Goal: Task Accomplishment & Management: Manage account settings

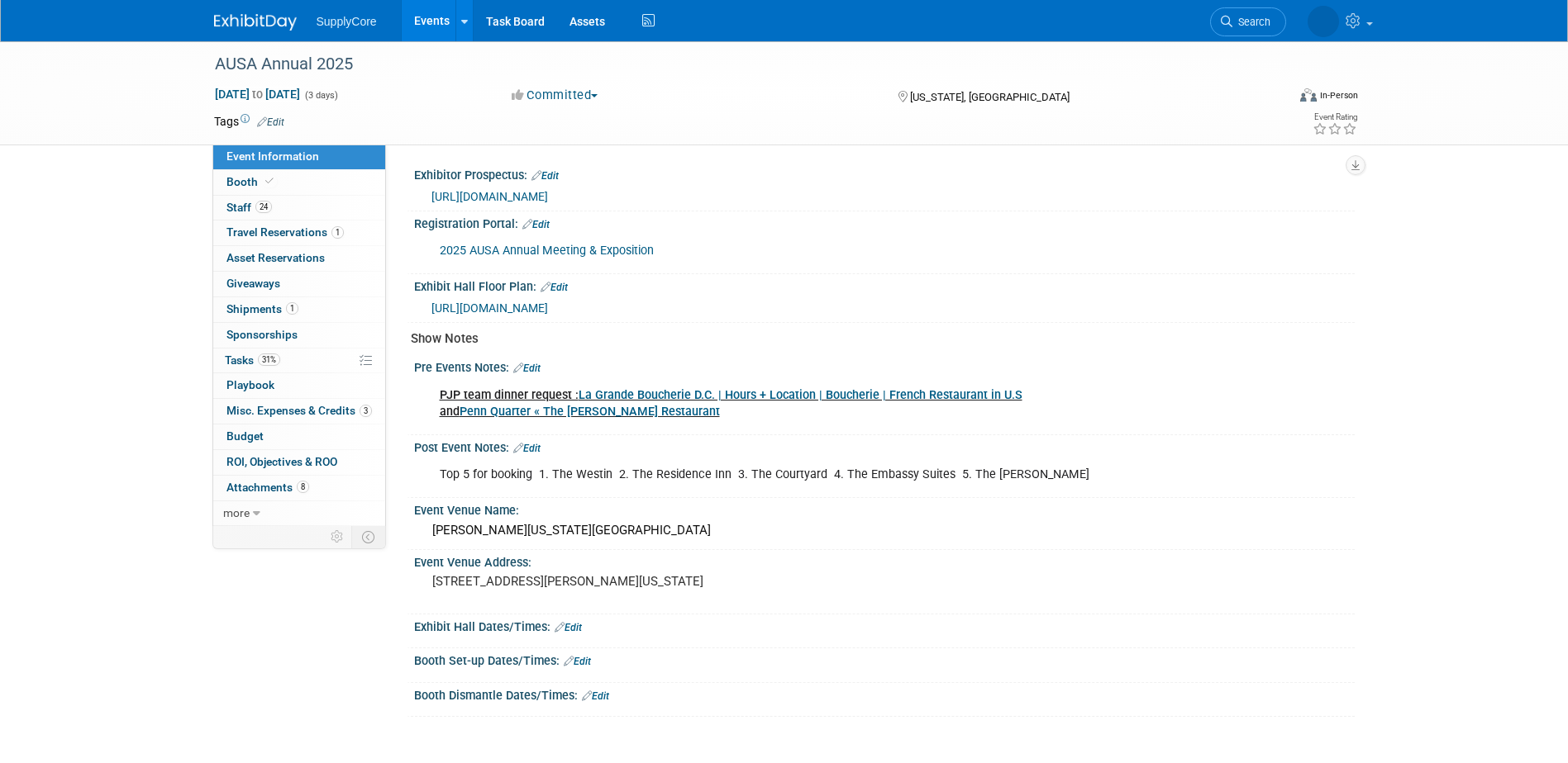
click at [241, 22] on img at bounding box center [255, 23] width 83 height 16
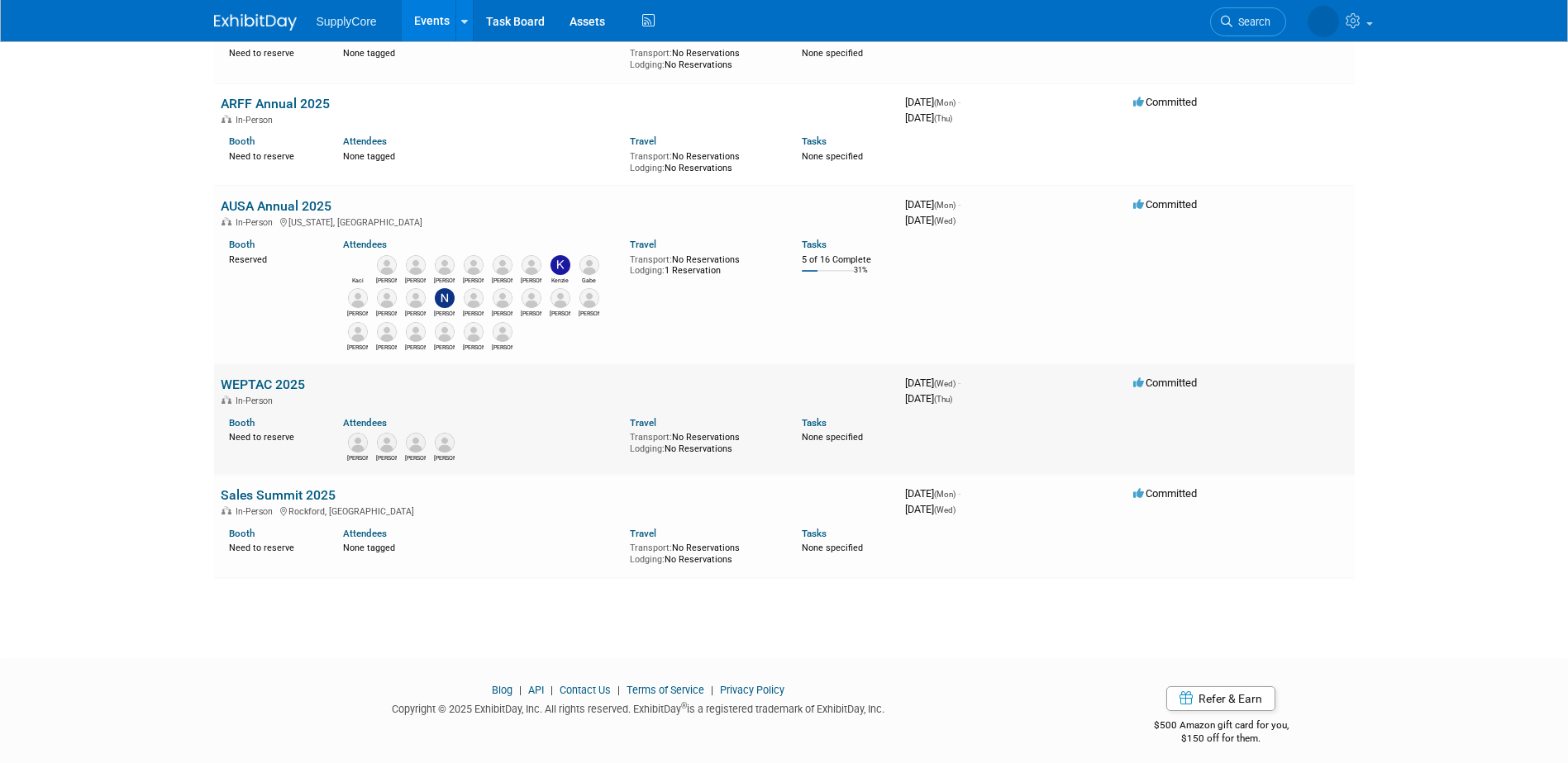
scroll to position [427, 0]
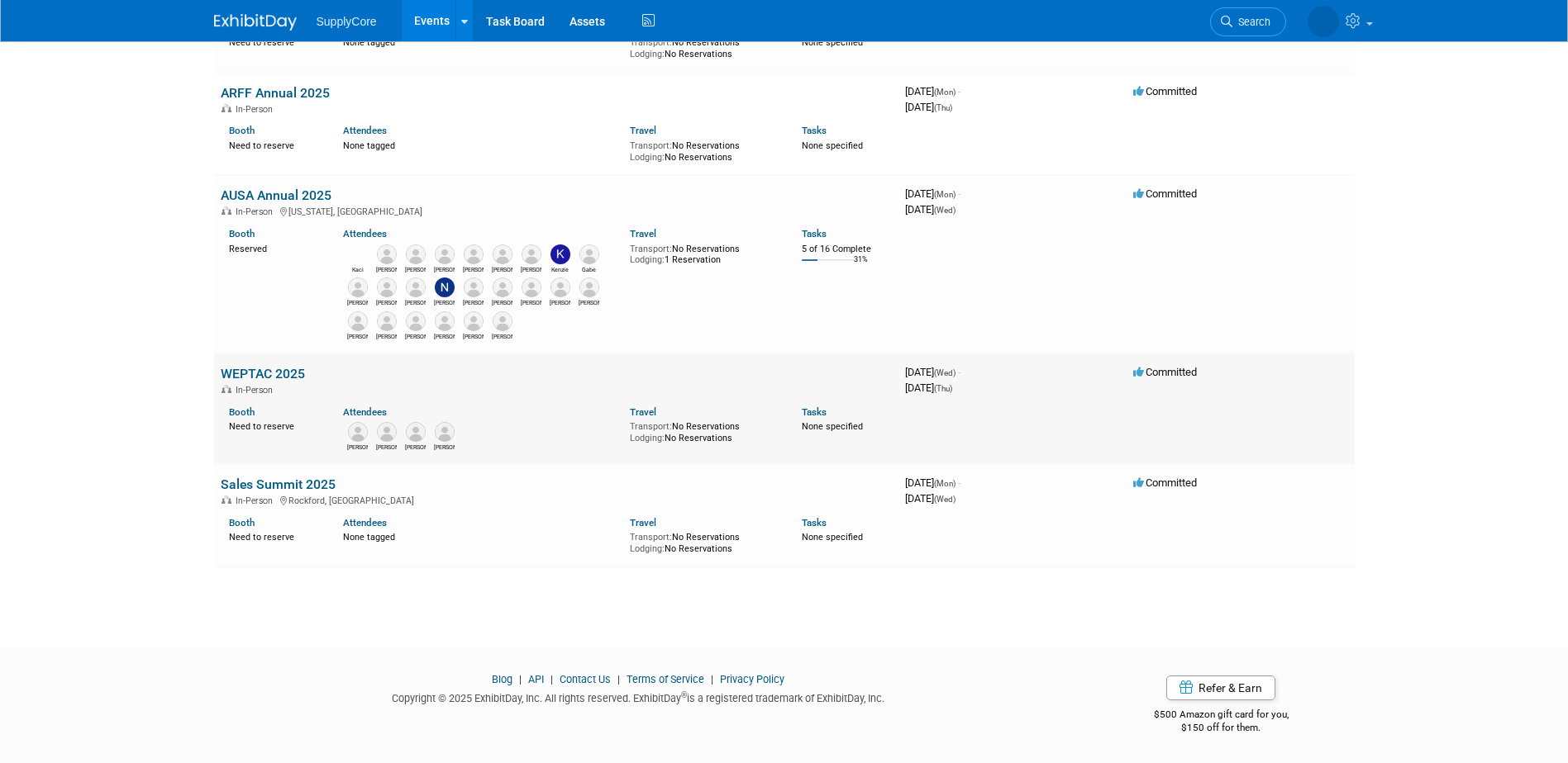
click at [272, 370] on link "WEPTAC 2025" at bounding box center [263, 373] width 84 height 15
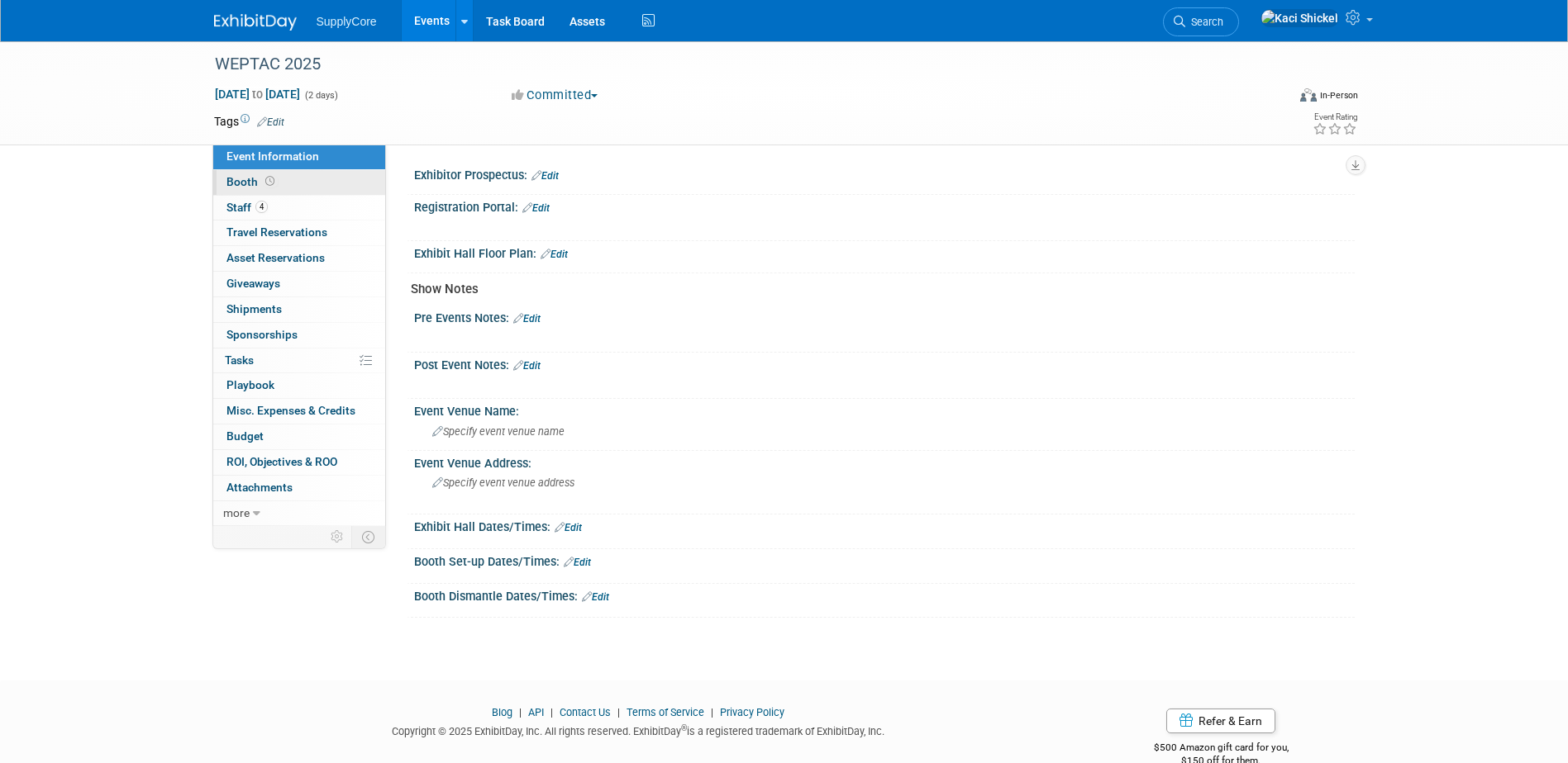
click at [276, 183] on link "Booth" at bounding box center [299, 182] width 172 height 24
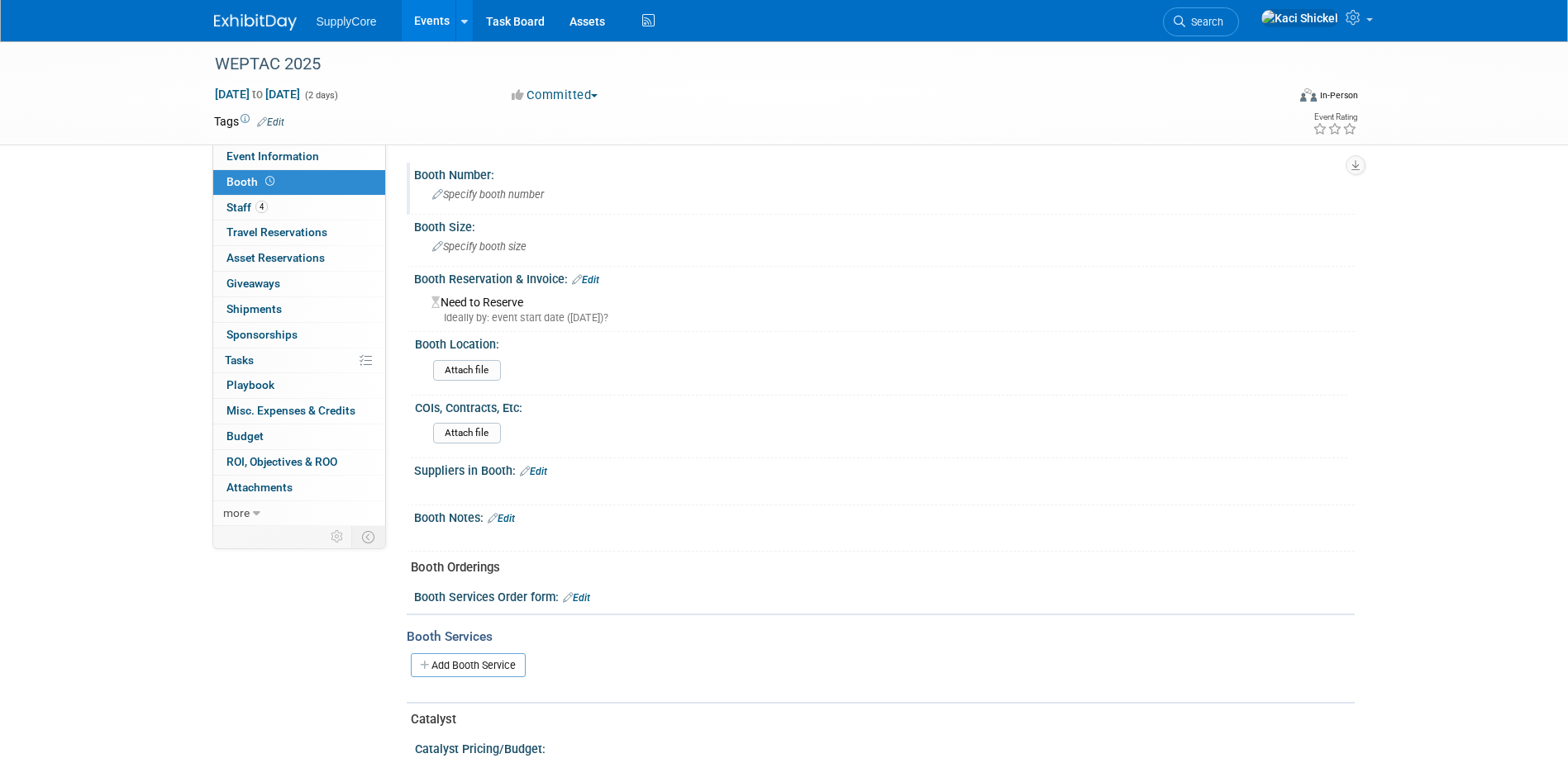
click at [490, 200] on div "Specify booth number" at bounding box center [884, 195] width 916 height 25
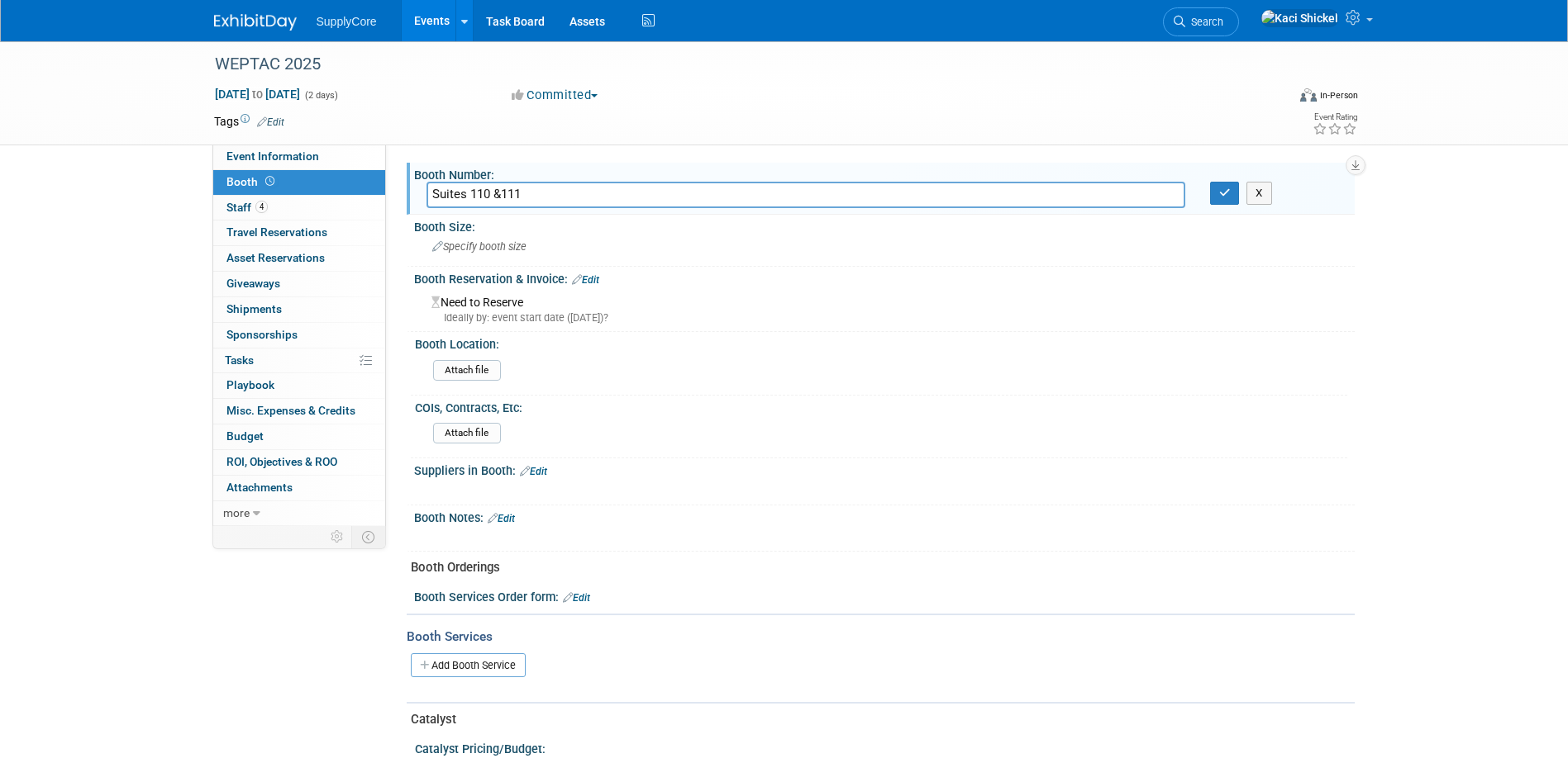
click at [502, 186] on input "Suites 110 &111" at bounding box center [806, 195] width 759 height 25
type input "Suites 110 & 111"
click at [519, 244] on span "Specify booth size" at bounding box center [479, 247] width 94 height 13
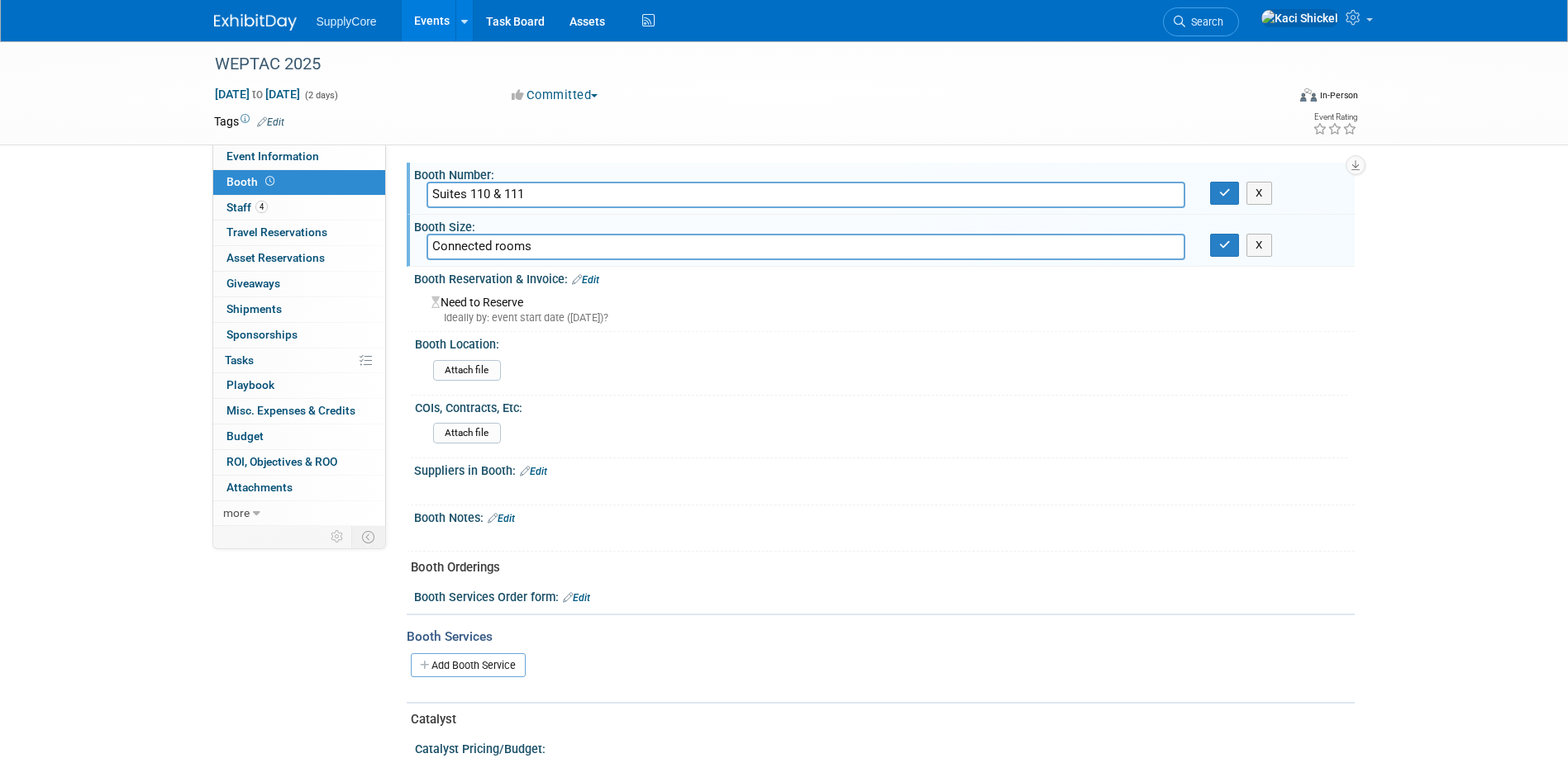
type input "Connected rooms"
click at [677, 467] on div "Suppliers in Booth: Edit" at bounding box center [884, 469] width 941 height 22
click at [1229, 250] on icon "button" at bounding box center [1224, 245] width 12 height 11
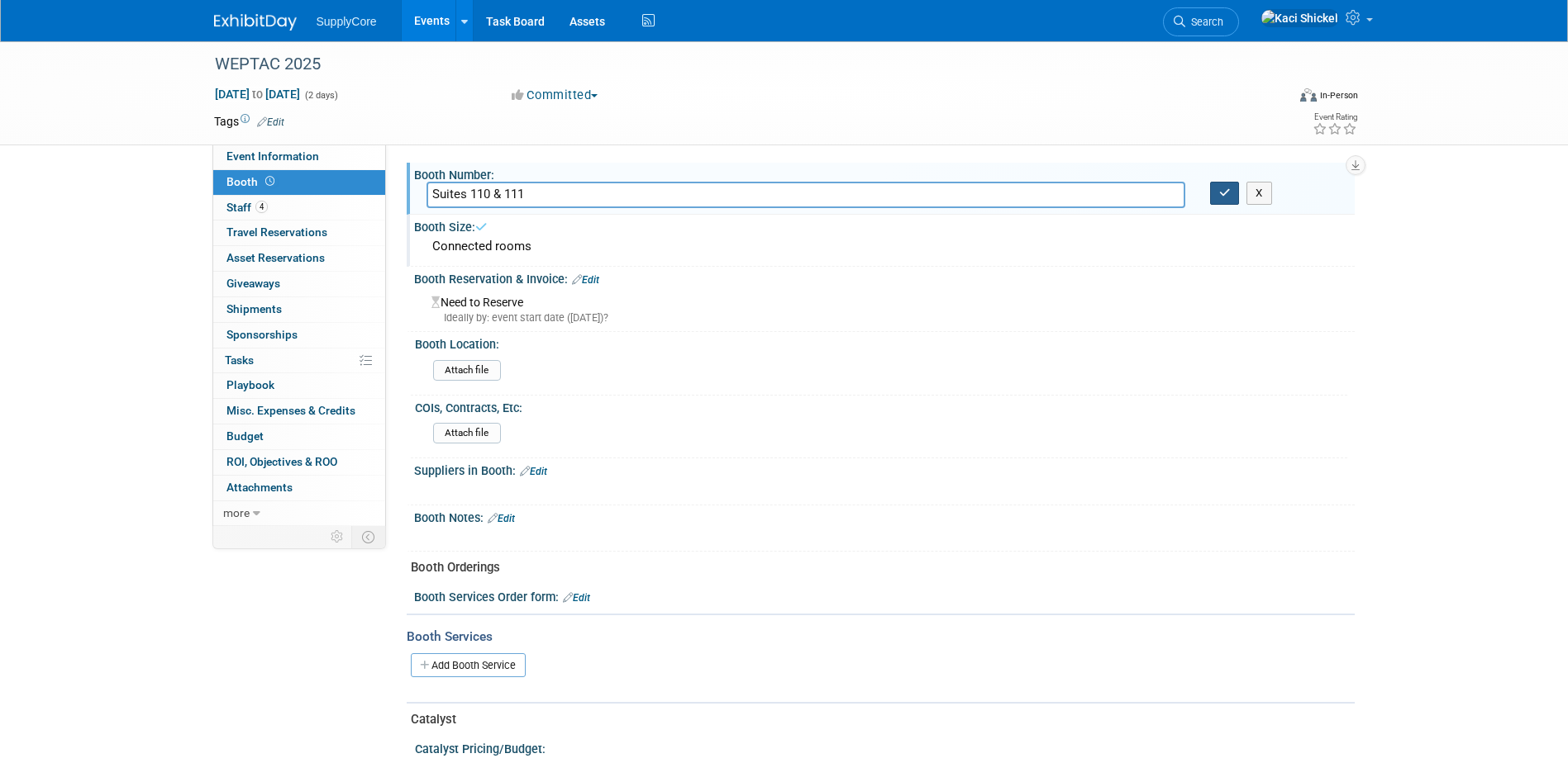
click at [1227, 192] on icon "button" at bounding box center [1224, 193] width 12 height 11
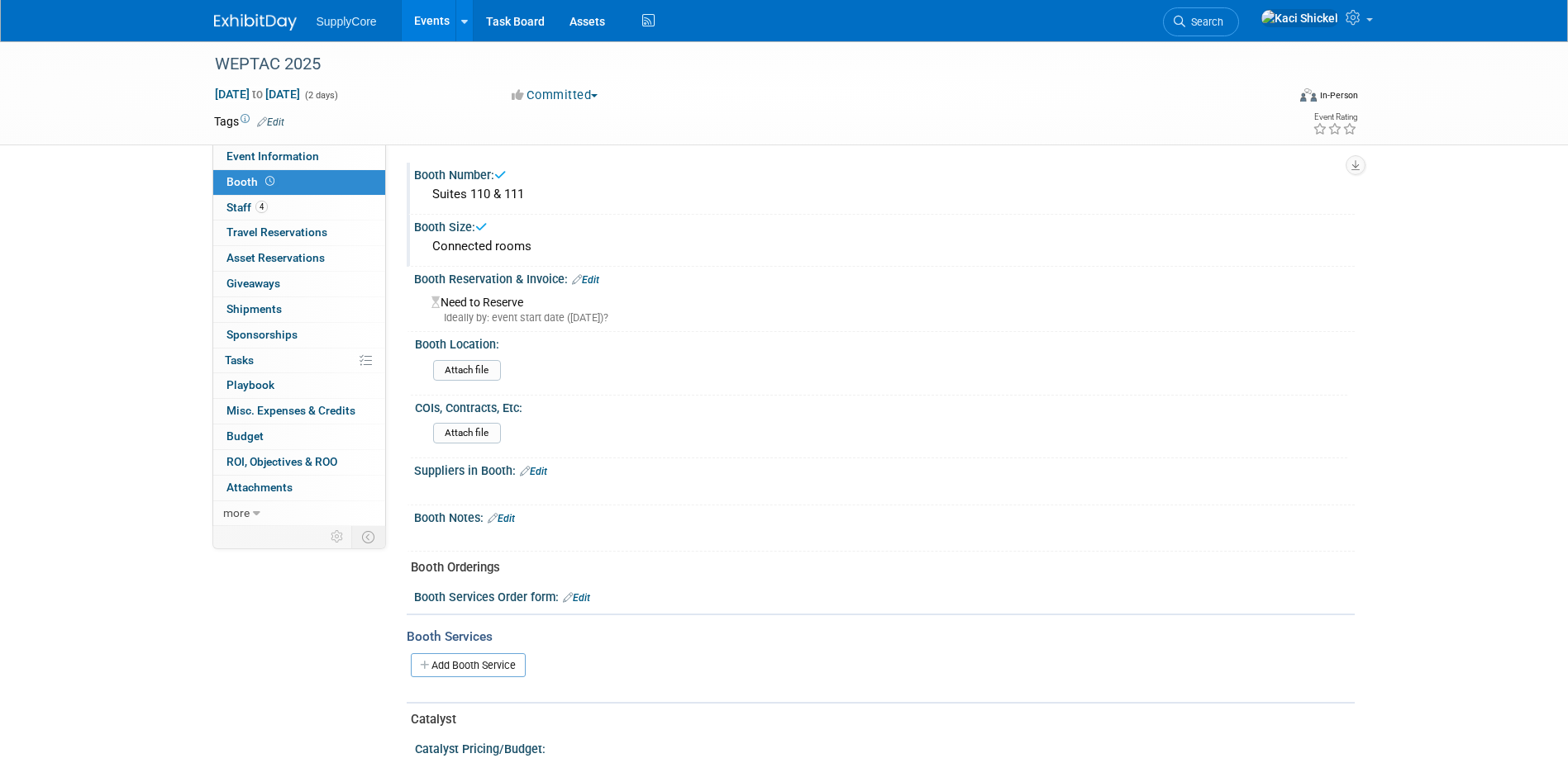
click at [594, 278] on link "Edit" at bounding box center [586, 280] width 27 height 12
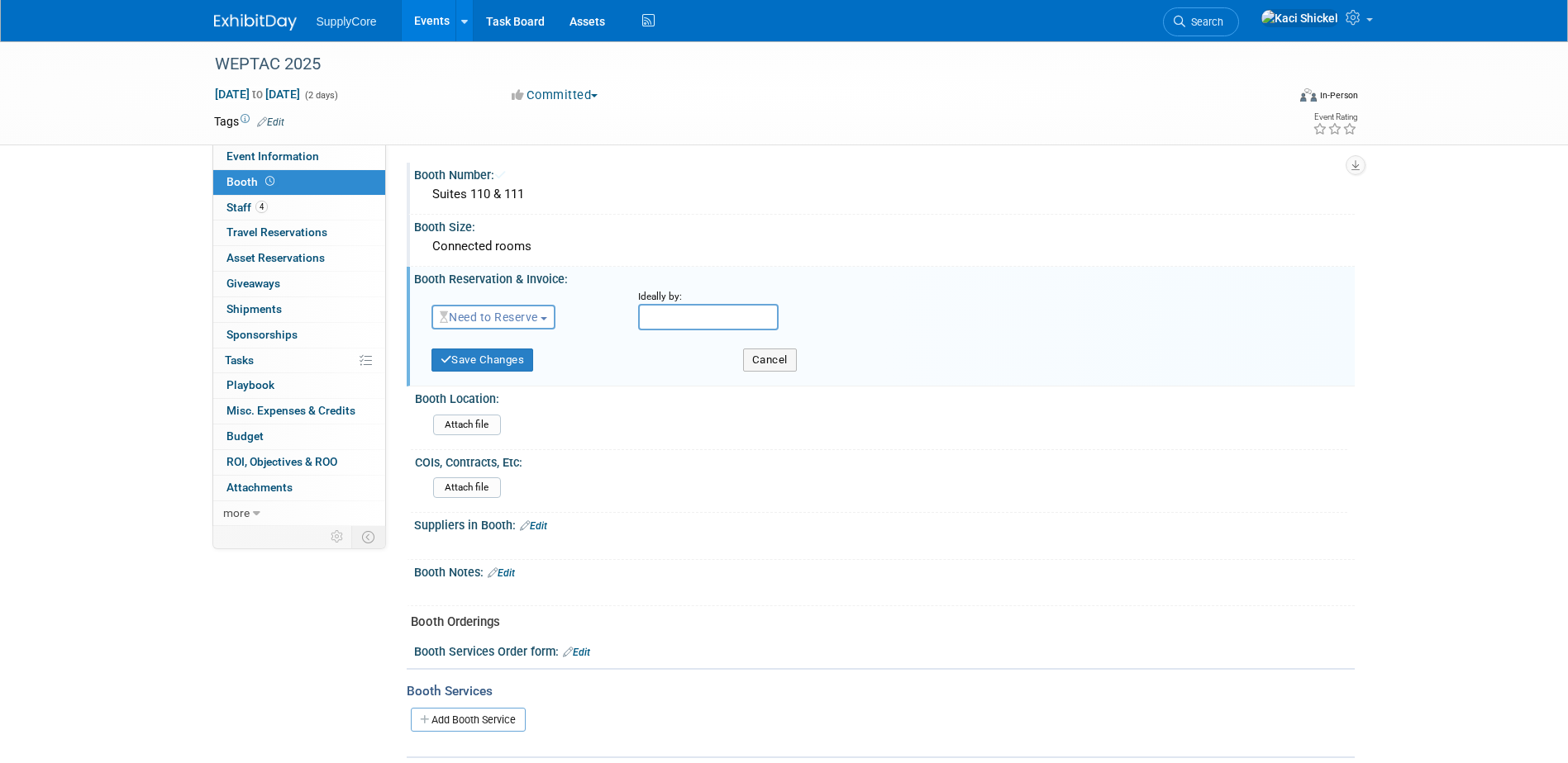
click at [538, 310] on span "Need to Reserve" at bounding box center [488, 317] width 98 height 14
click at [507, 367] on link "Reserved" at bounding box center [521, 369] width 177 height 23
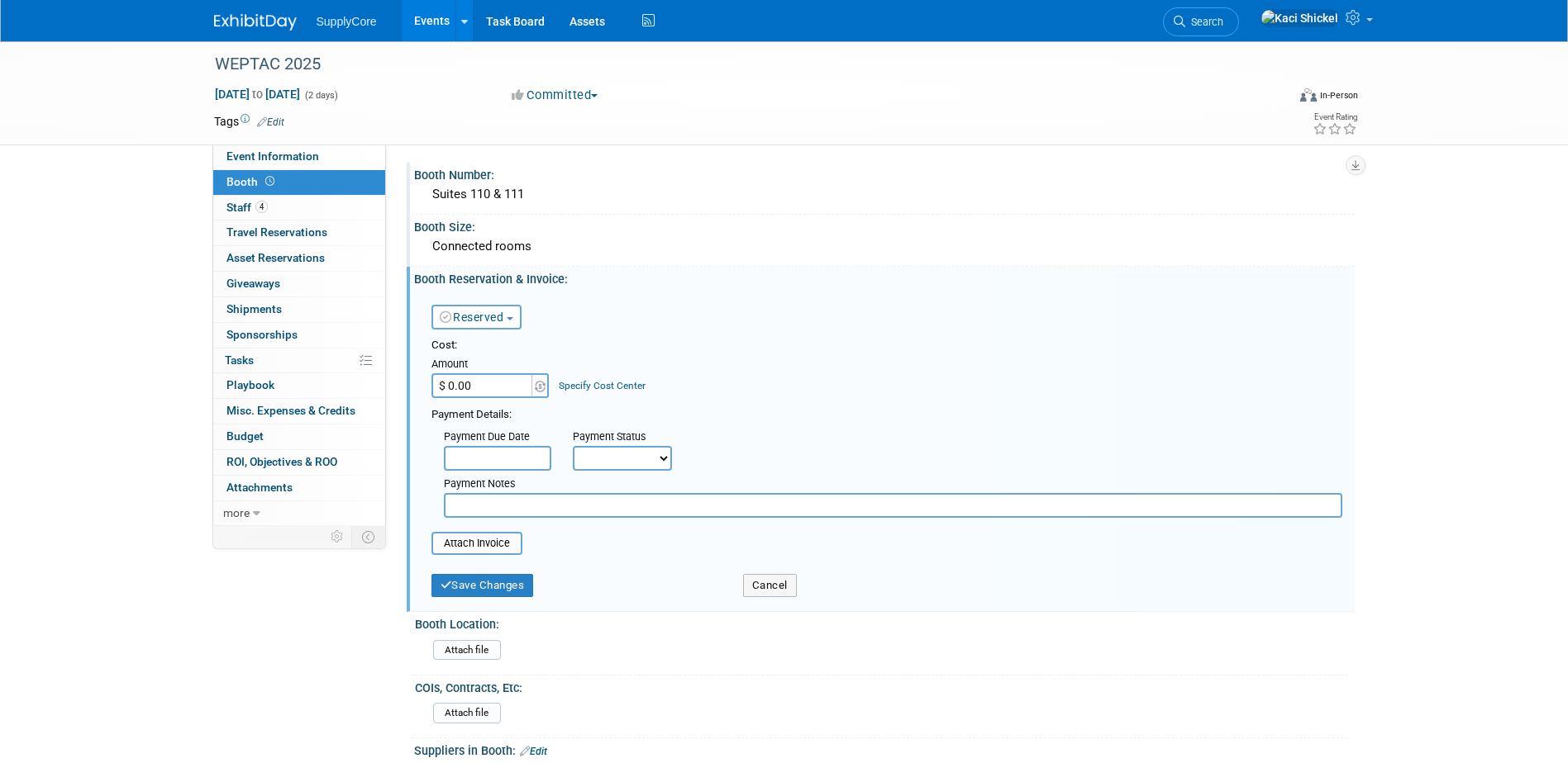
click at [485, 389] on input "$ 0.00" at bounding box center [483, 385] width 104 height 24
type input "$ 2,766.00"
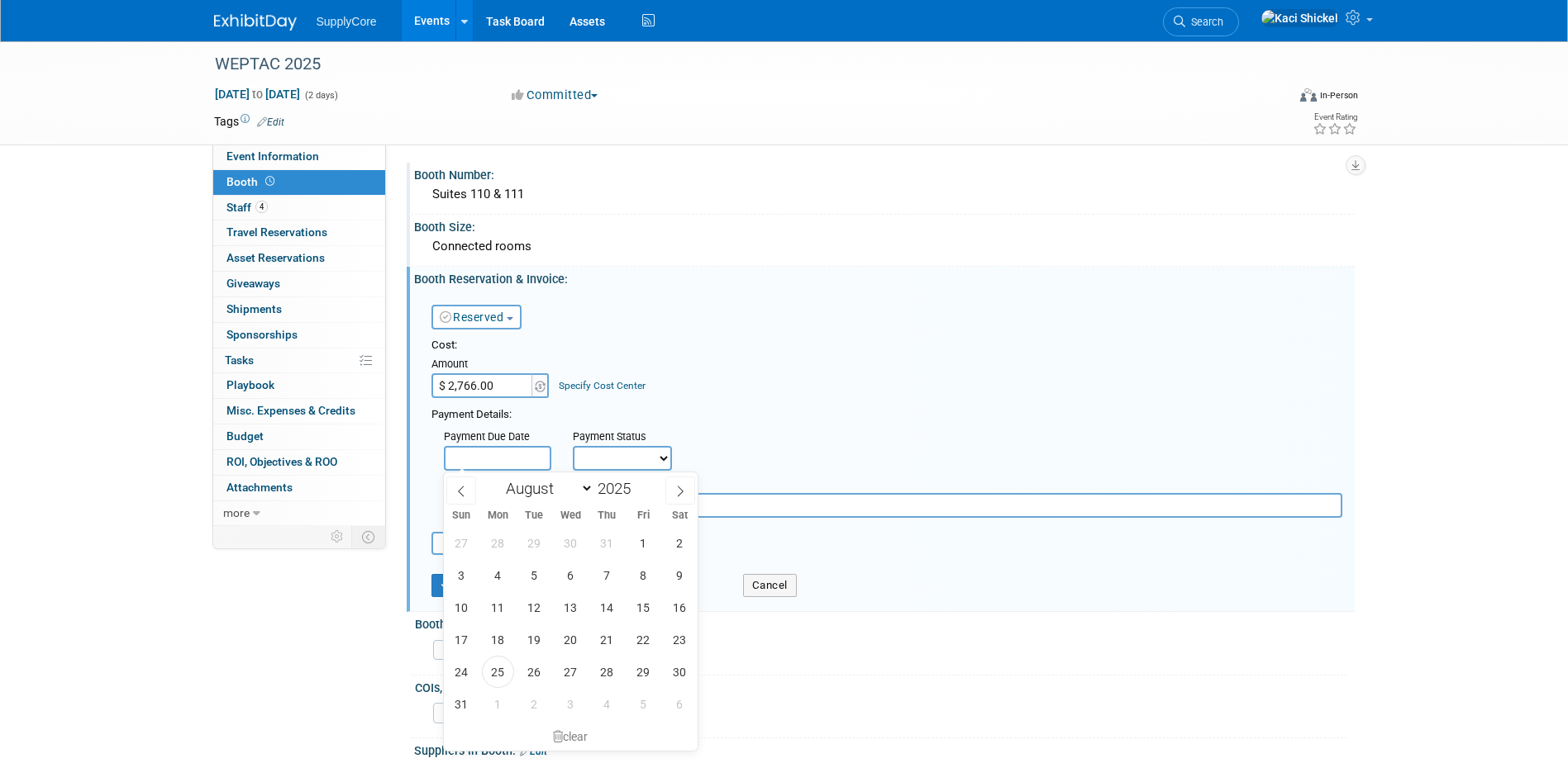
click at [530, 461] on input "text" at bounding box center [497, 458] width 107 height 24
click at [645, 629] on span "22" at bounding box center [643, 640] width 32 height 32
type input "[DATE]"
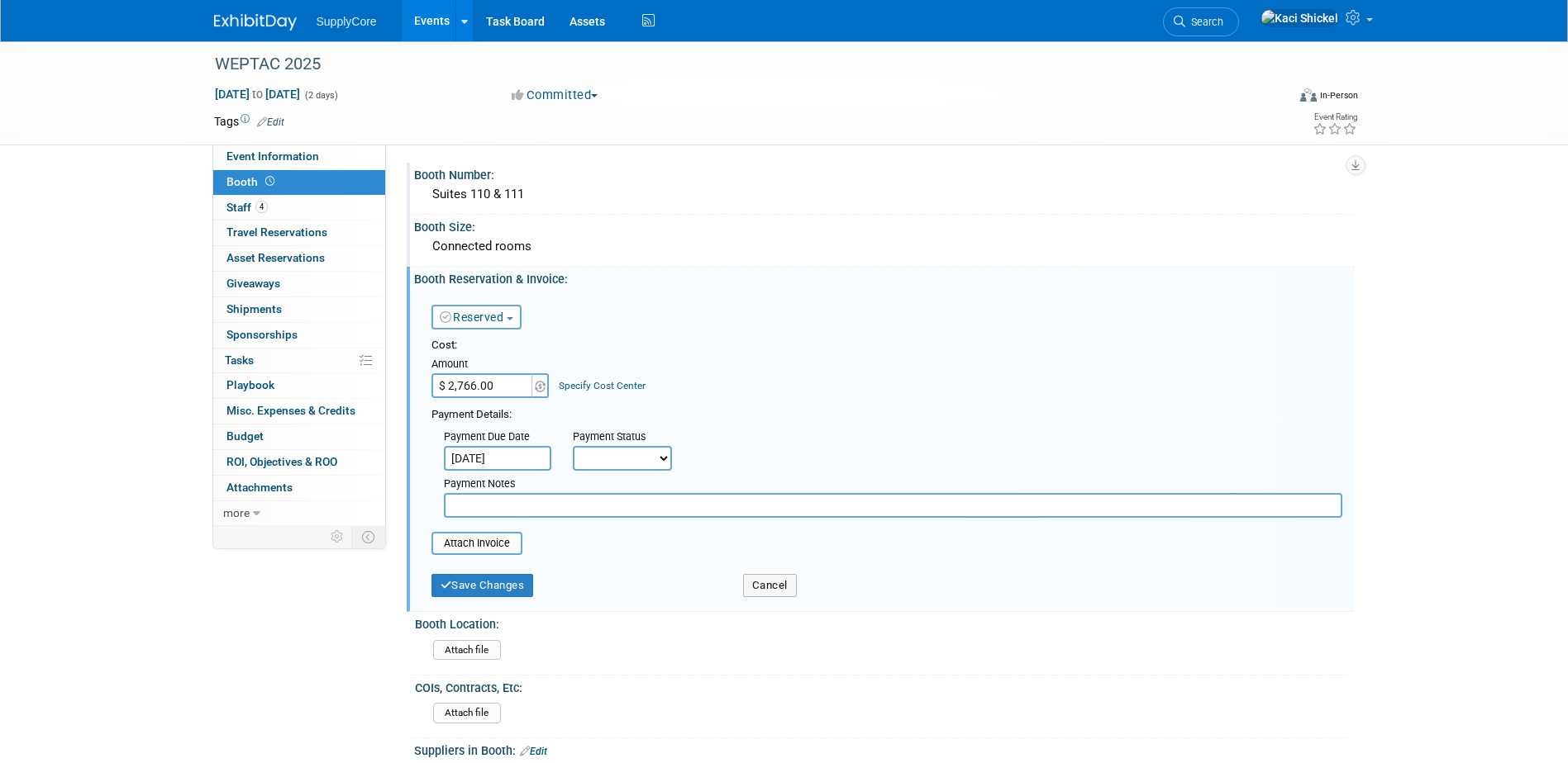
drag, startPoint x: 593, startPoint y: 457, endPoint x: 613, endPoint y: 474, distance: 26.2
click at [593, 457] on select "Not Paid Yet Partially Paid Paid in Full" at bounding box center [623, 458] width 99 height 24
select select "1"
click at [573, 446] on select "Not Paid Yet Partially Paid Paid in Full" at bounding box center [623, 458] width 99 height 24
click at [494, 540] on input "file" at bounding box center [422, 544] width 197 height 20
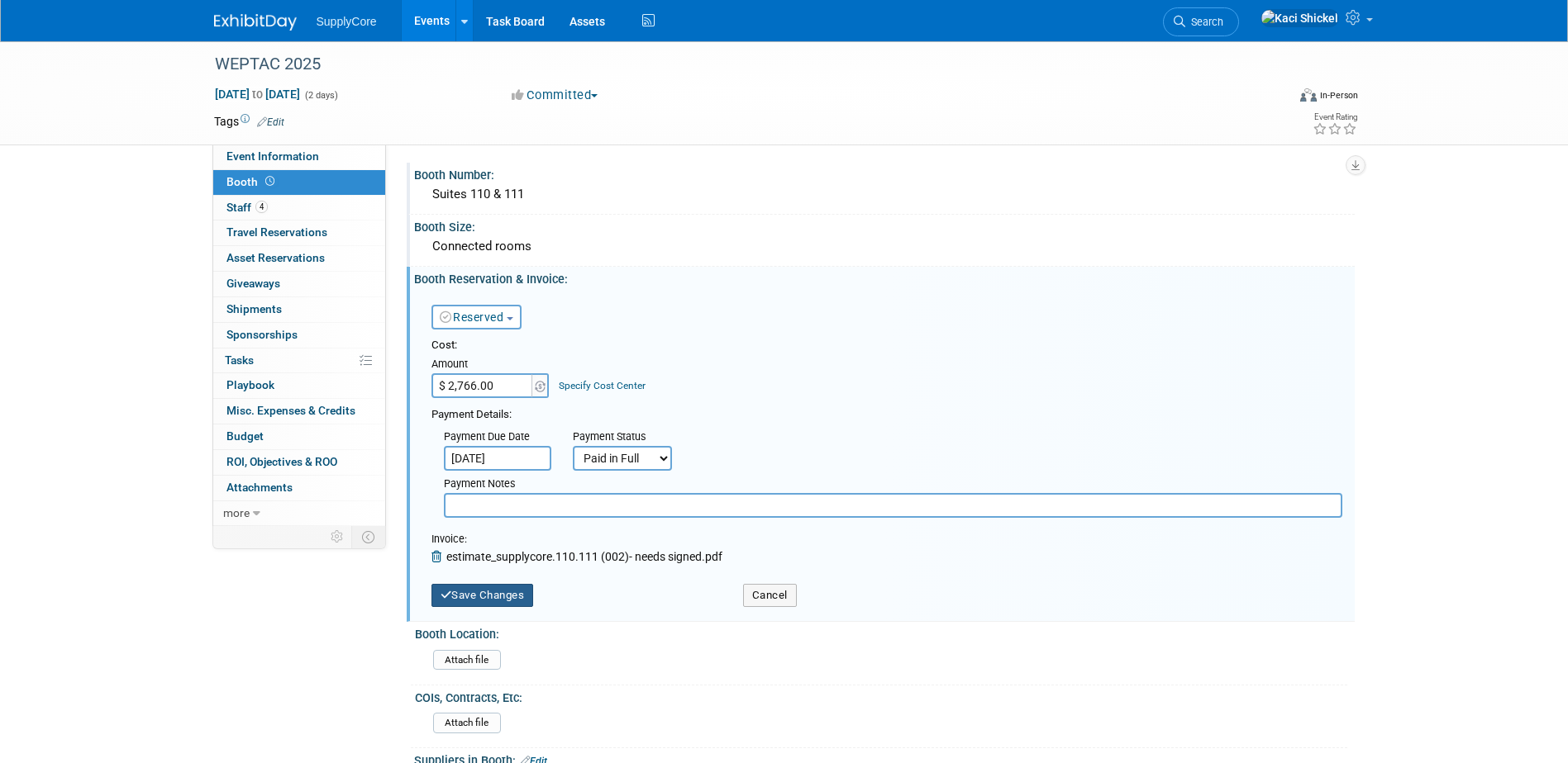
click at [485, 589] on button "Save Changes" at bounding box center [483, 596] width 103 height 23
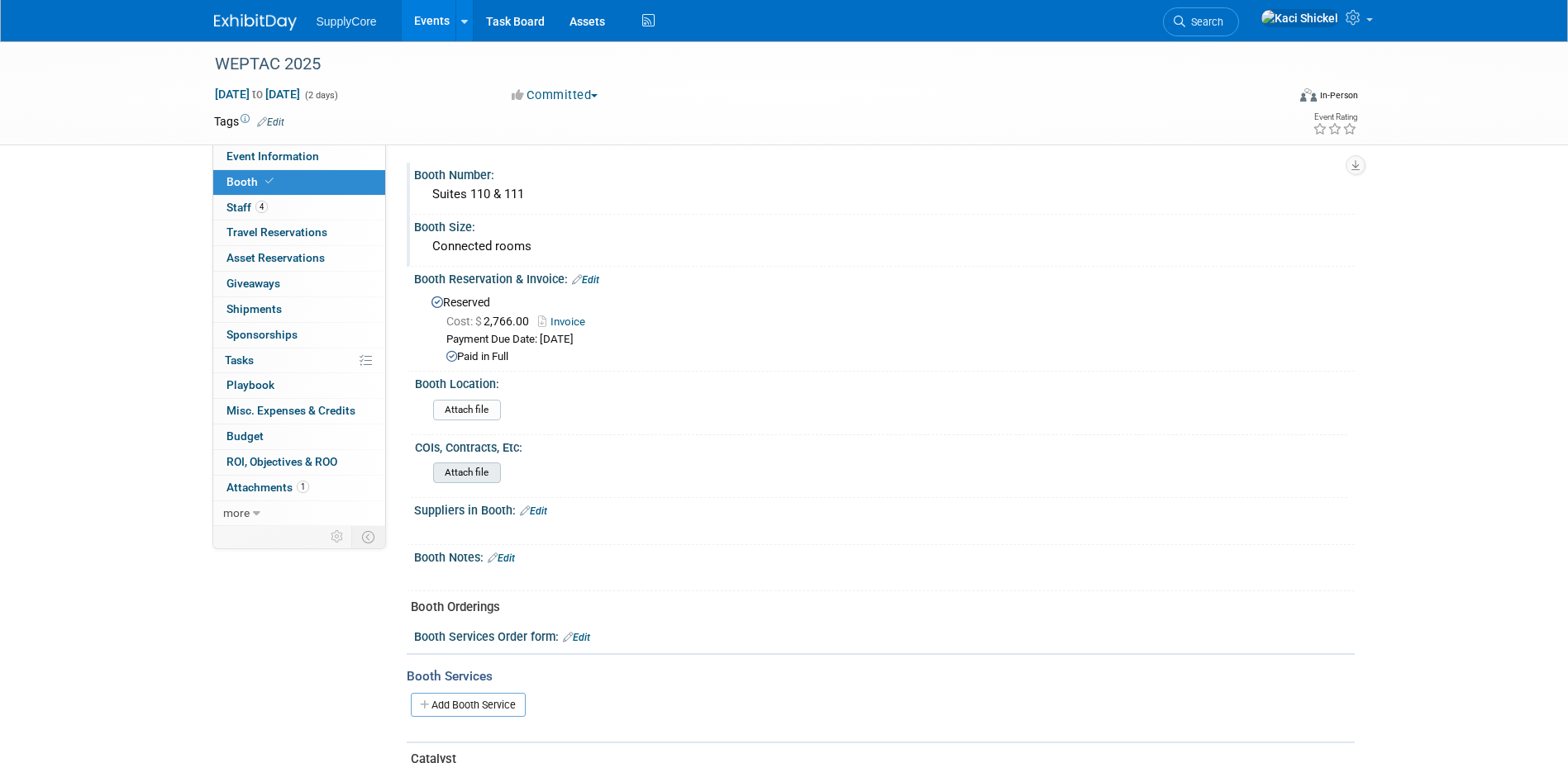
click at [483, 471] on input "file" at bounding box center [387, 473] width 225 height 19
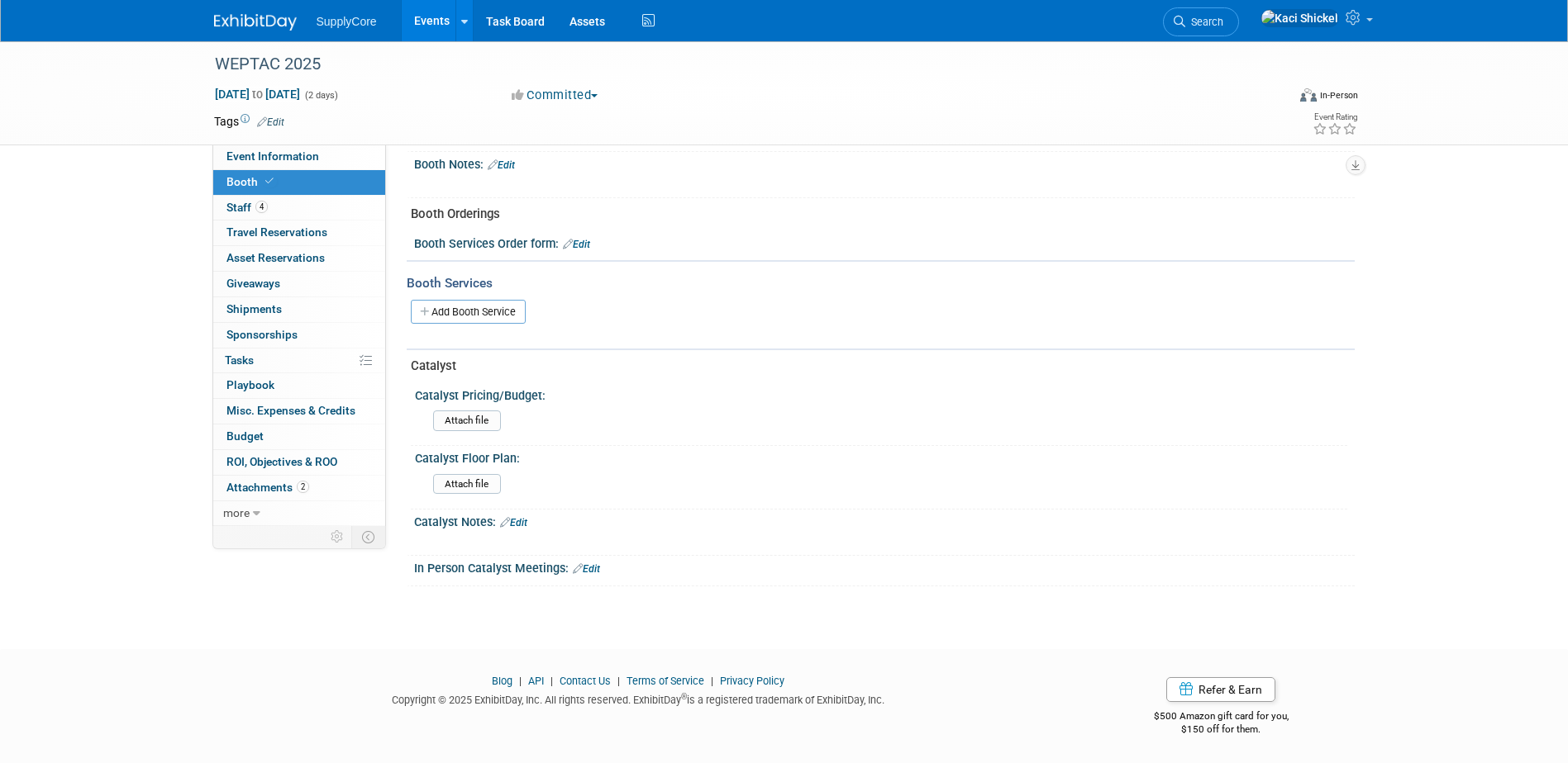
scroll to position [299, 0]
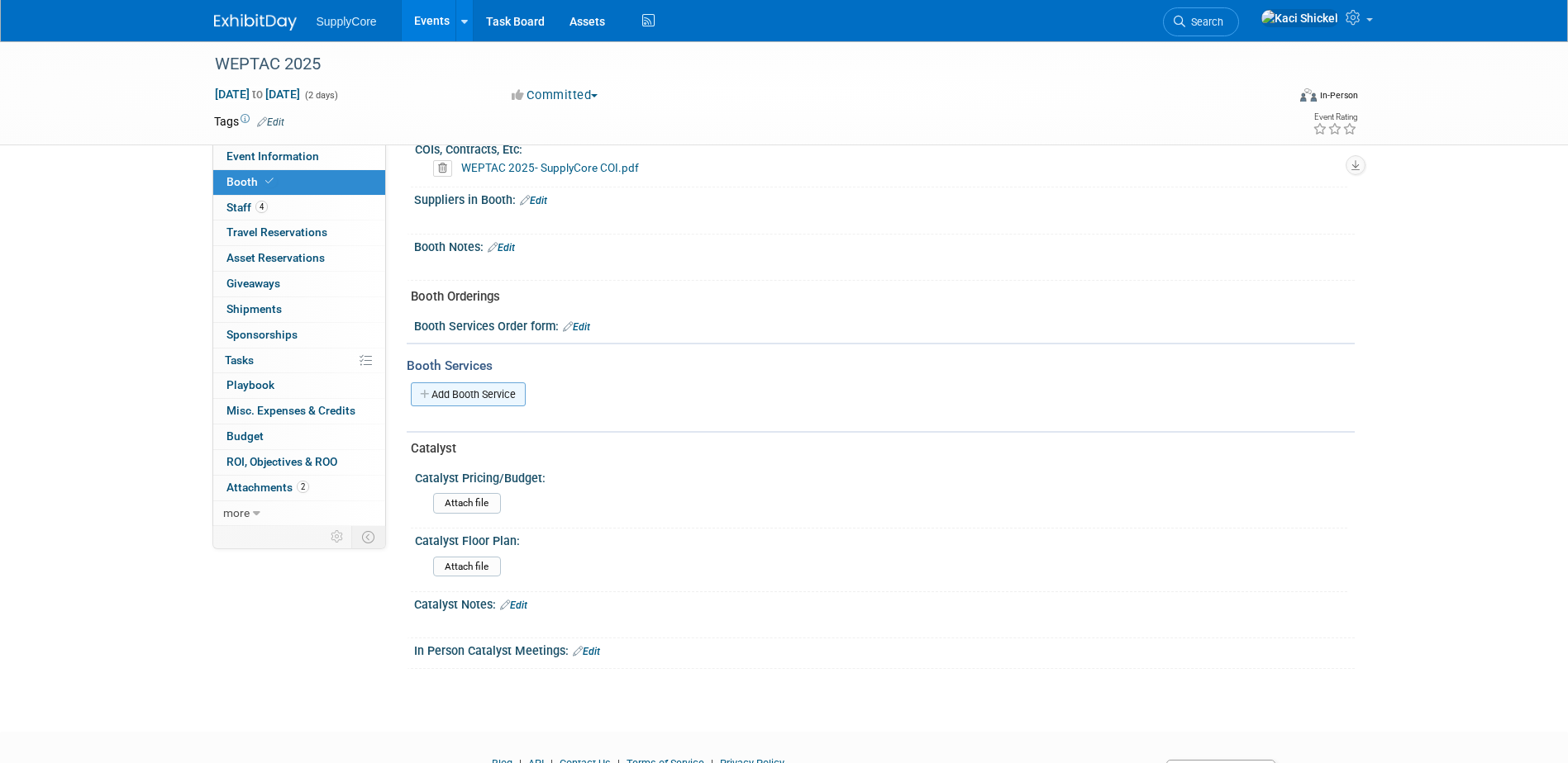
click at [499, 397] on link "Add Booth Service" at bounding box center [467, 394] width 115 height 24
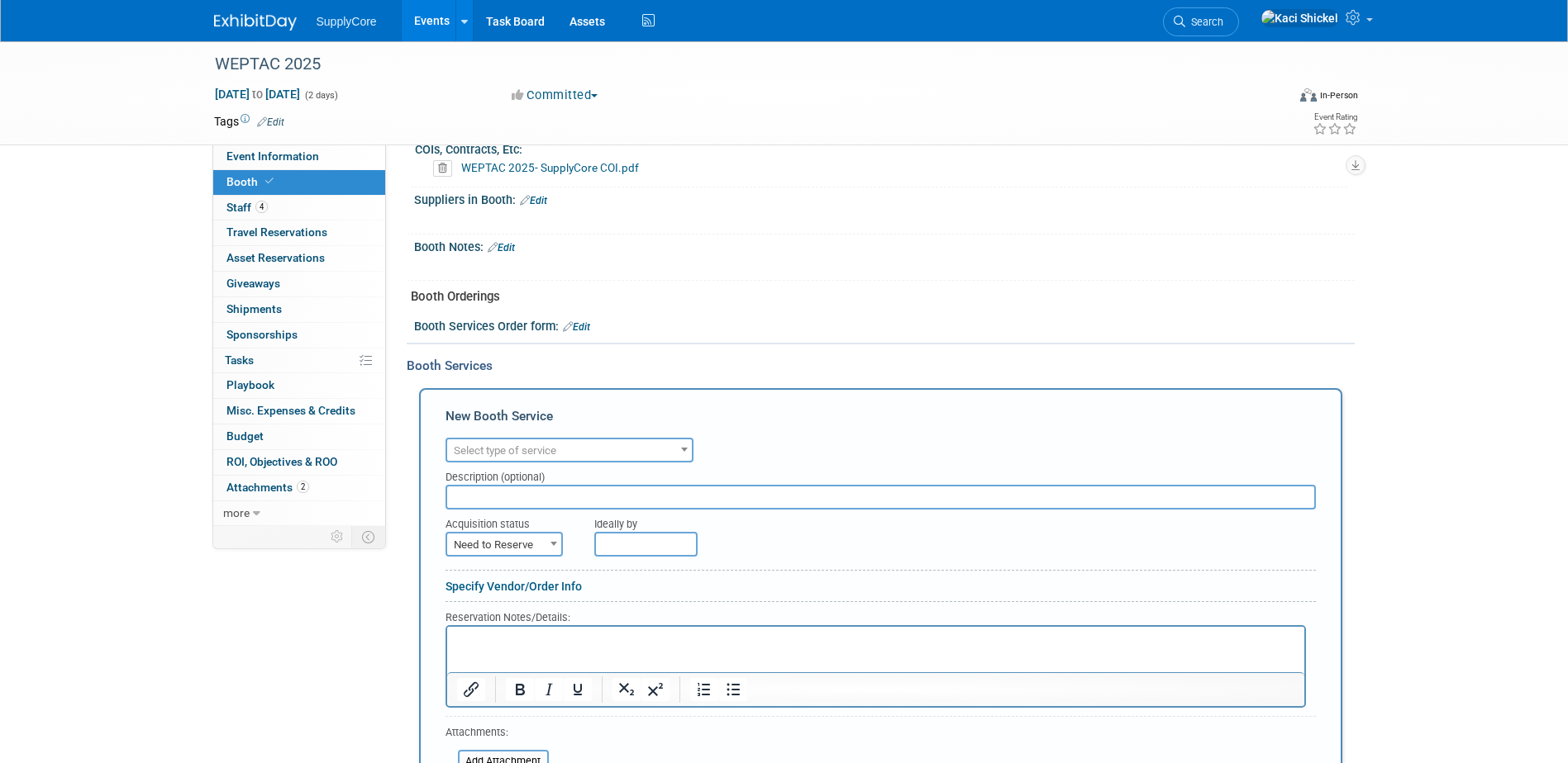
scroll to position [0, 0]
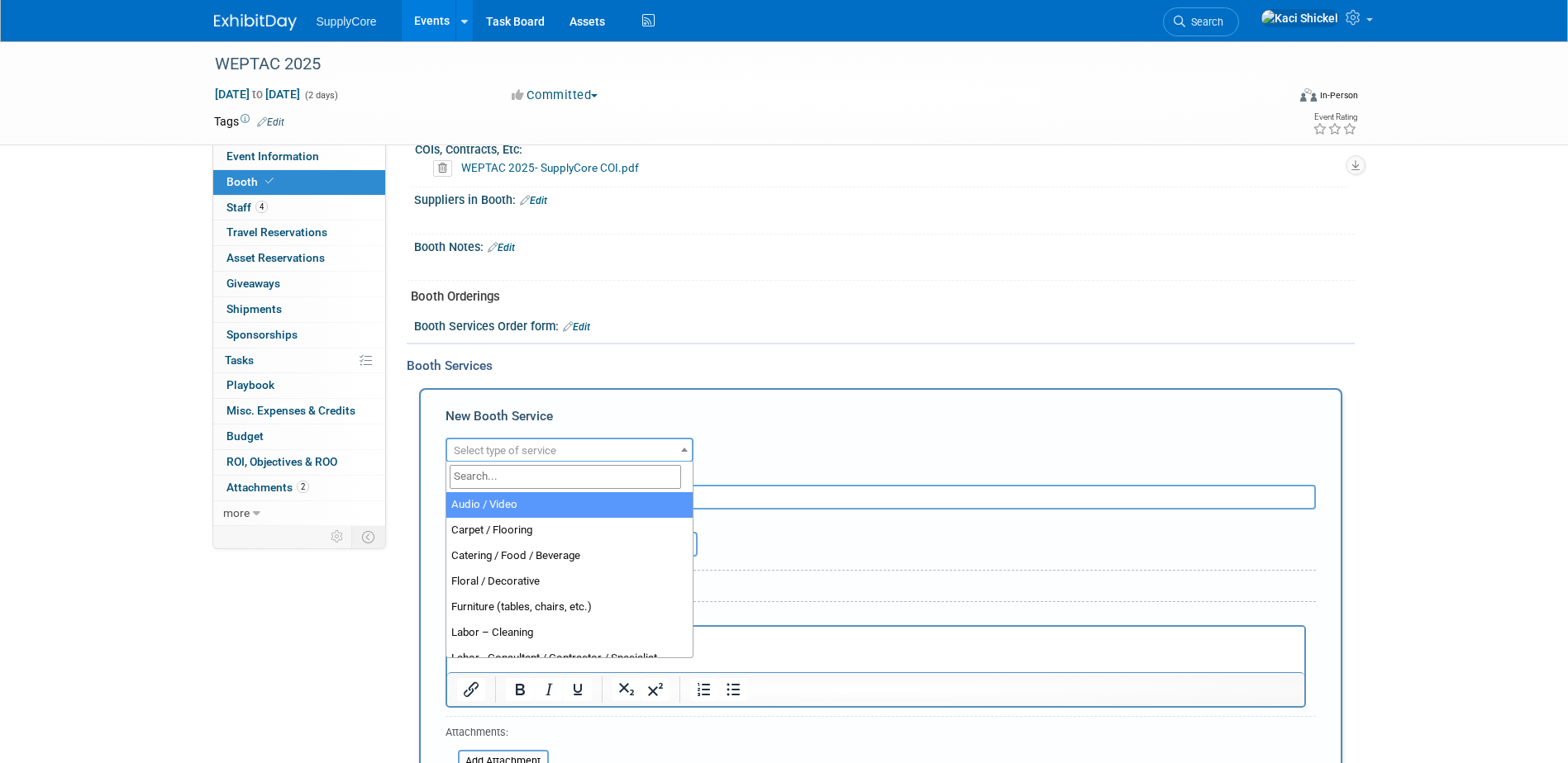
click at [531, 453] on span "Select type of service" at bounding box center [505, 451] width 103 height 13
select select "4"
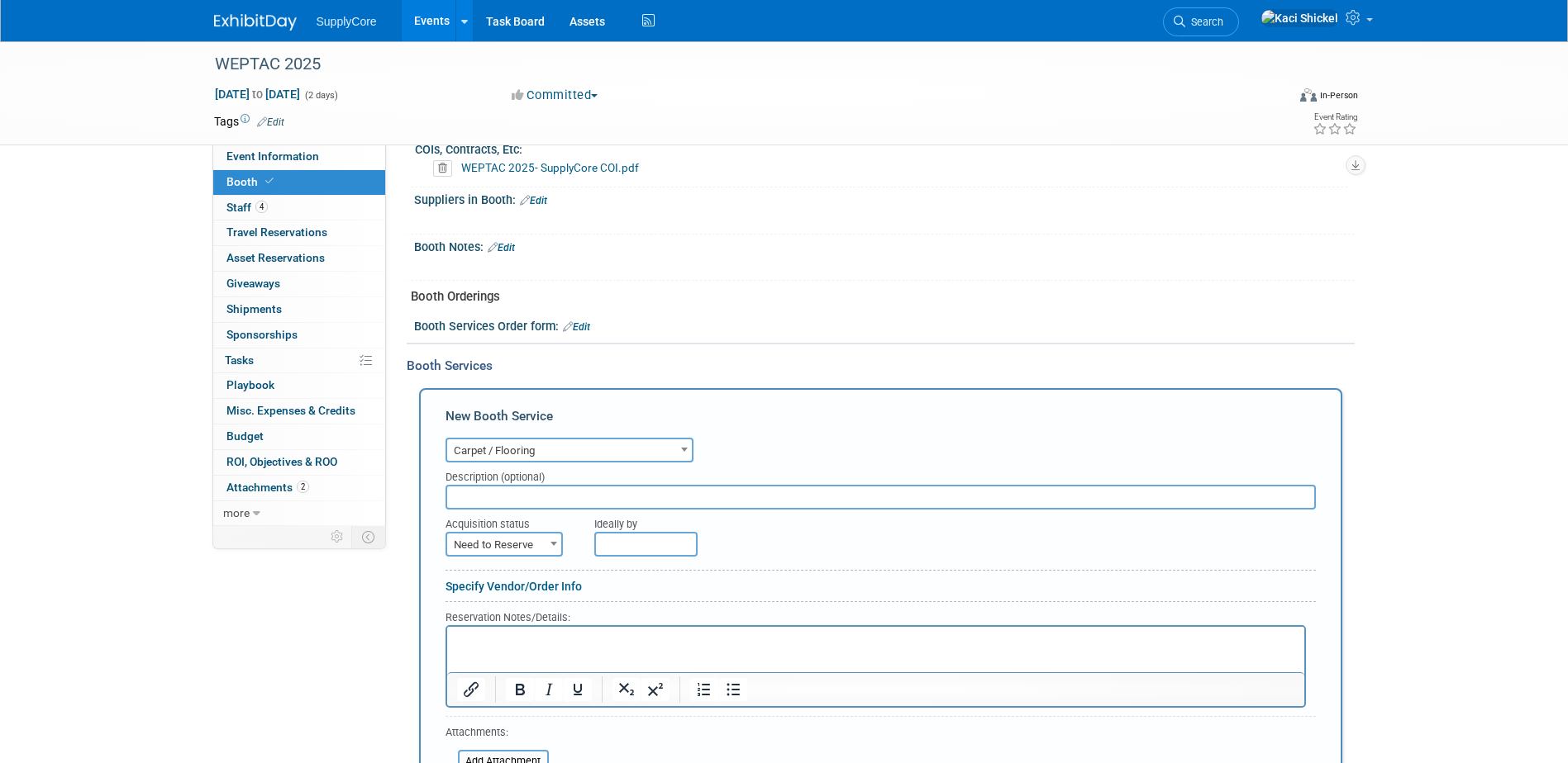
click at [525, 498] on input "text" at bounding box center [881, 497] width 871 height 24
type input "Food + [PERSON_NAME] for both days"
drag, startPoint x: 518, startPoint y: 542, endPoint x: 517, endPoint y: 554, distance: 12.0
click at [518, 542] on span "Need to Reserve" at bounding box center [504, 546] width 114 height 23
drag, startPoint x: 512, startPoint y: 596, endPoint x: 566, endPoint y: 575, distance: 57.9
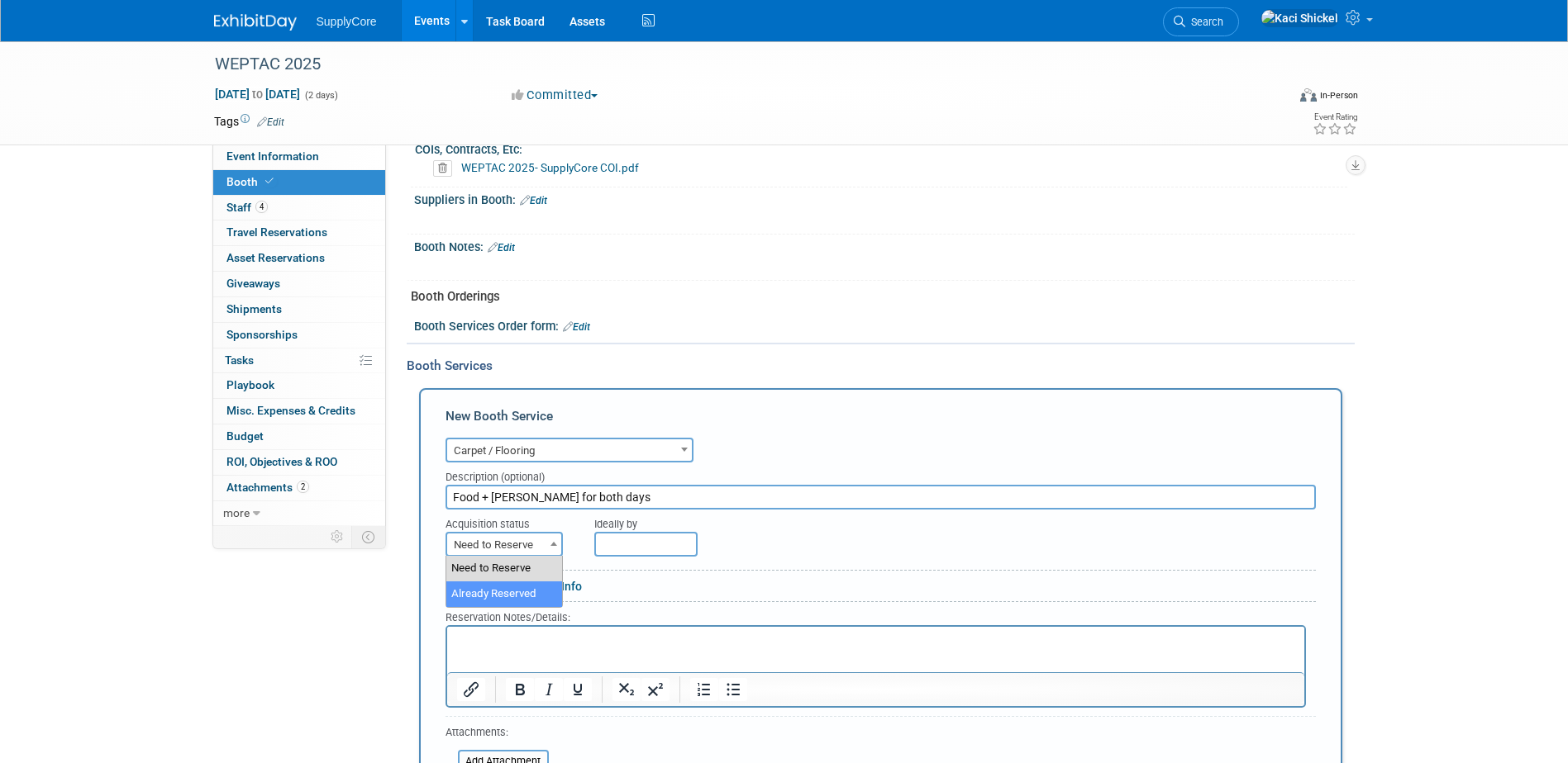
select select "2"
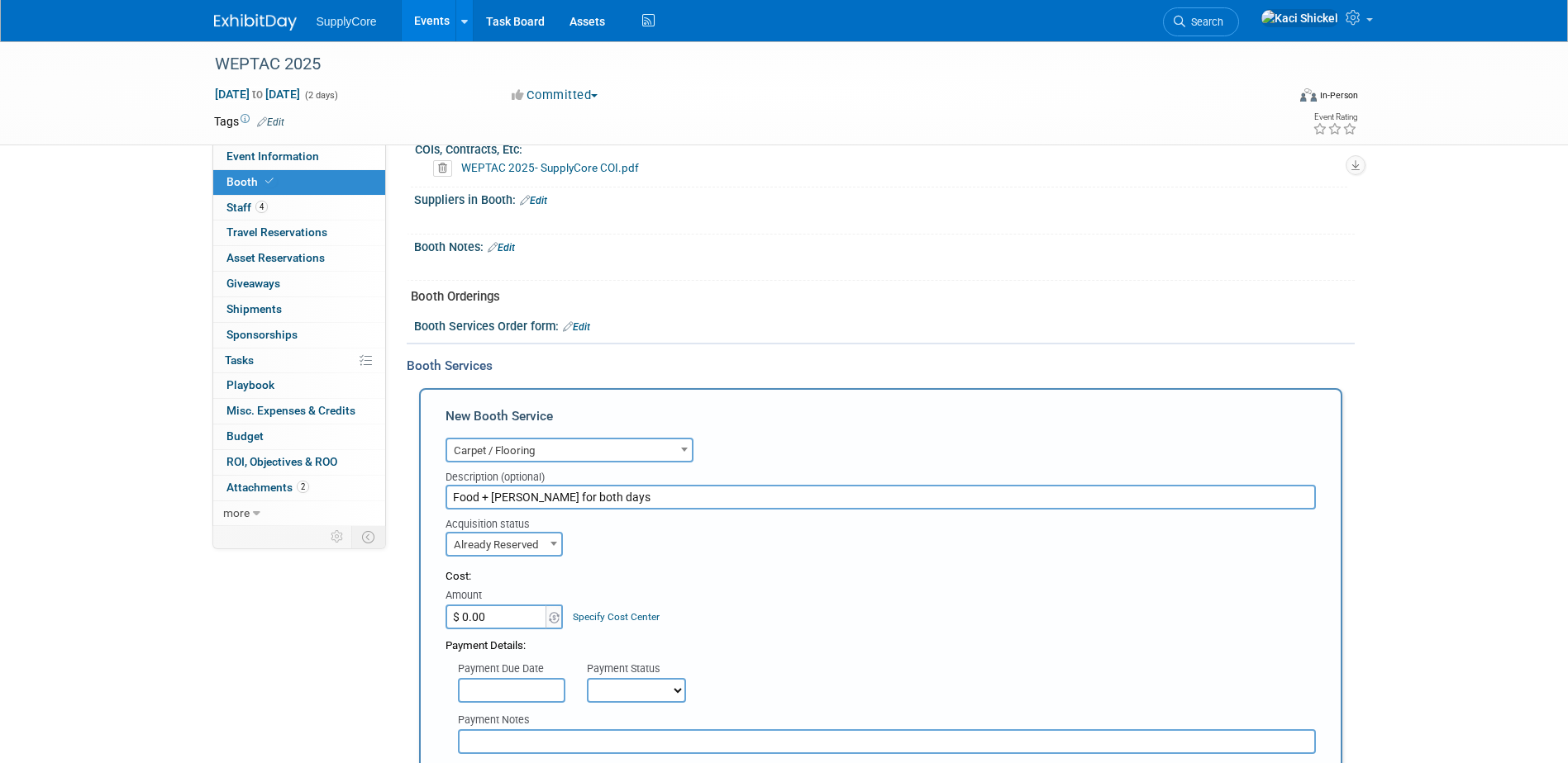
click at [511, 607] on input "$ 0.00" at bounding box center [497, 617] width 104 height 24
click at [490, 678] on input "text" at bounding box center [512, 690] width 107 height 24
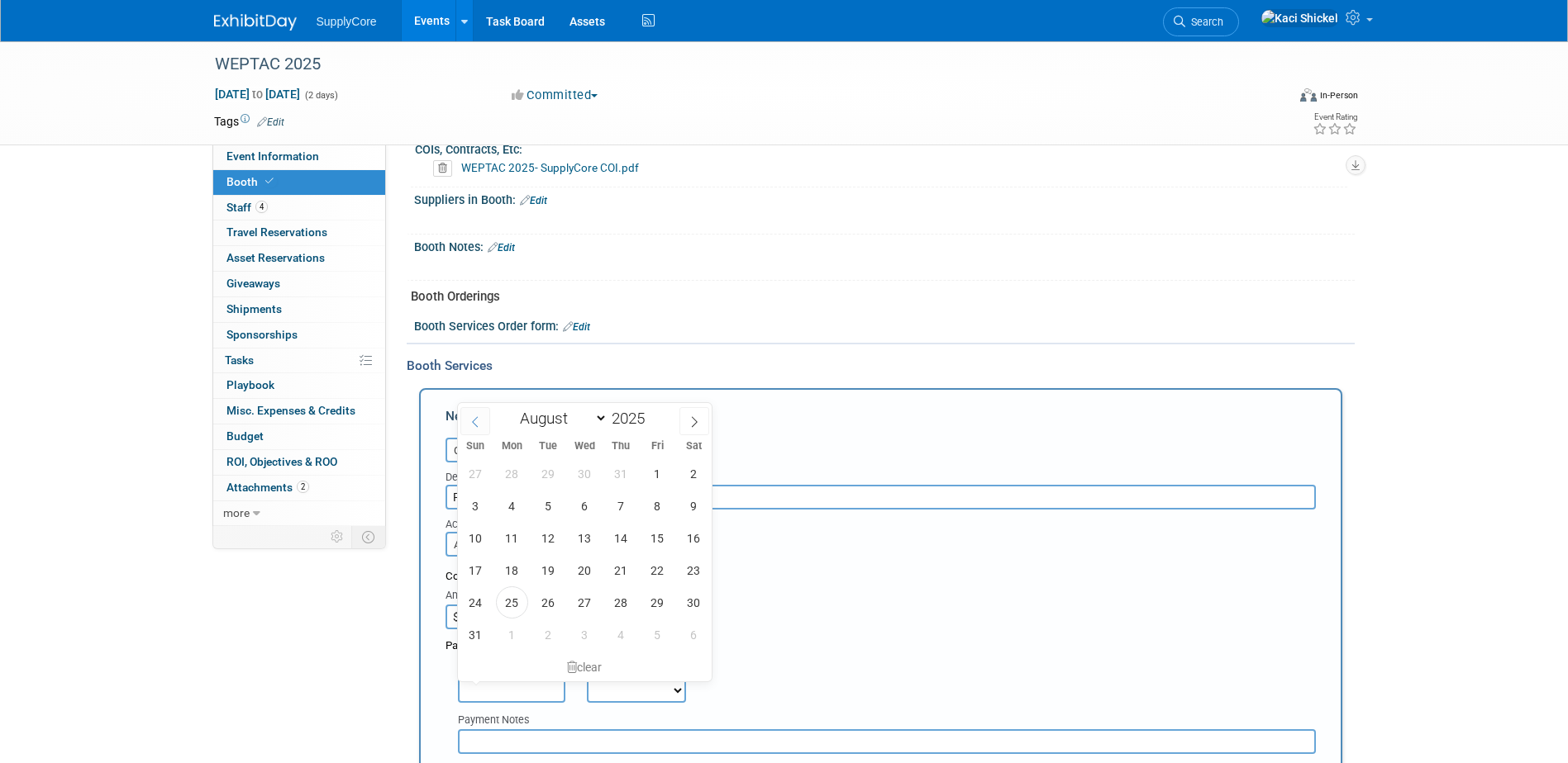
click at [476, 419] on icon at bounding box center [475, 422] width 12 height 12
select select "5"
click at [545, 508] on span "10" at bounding box center [549, 506] width 32 height 32
type input "[DATE]"
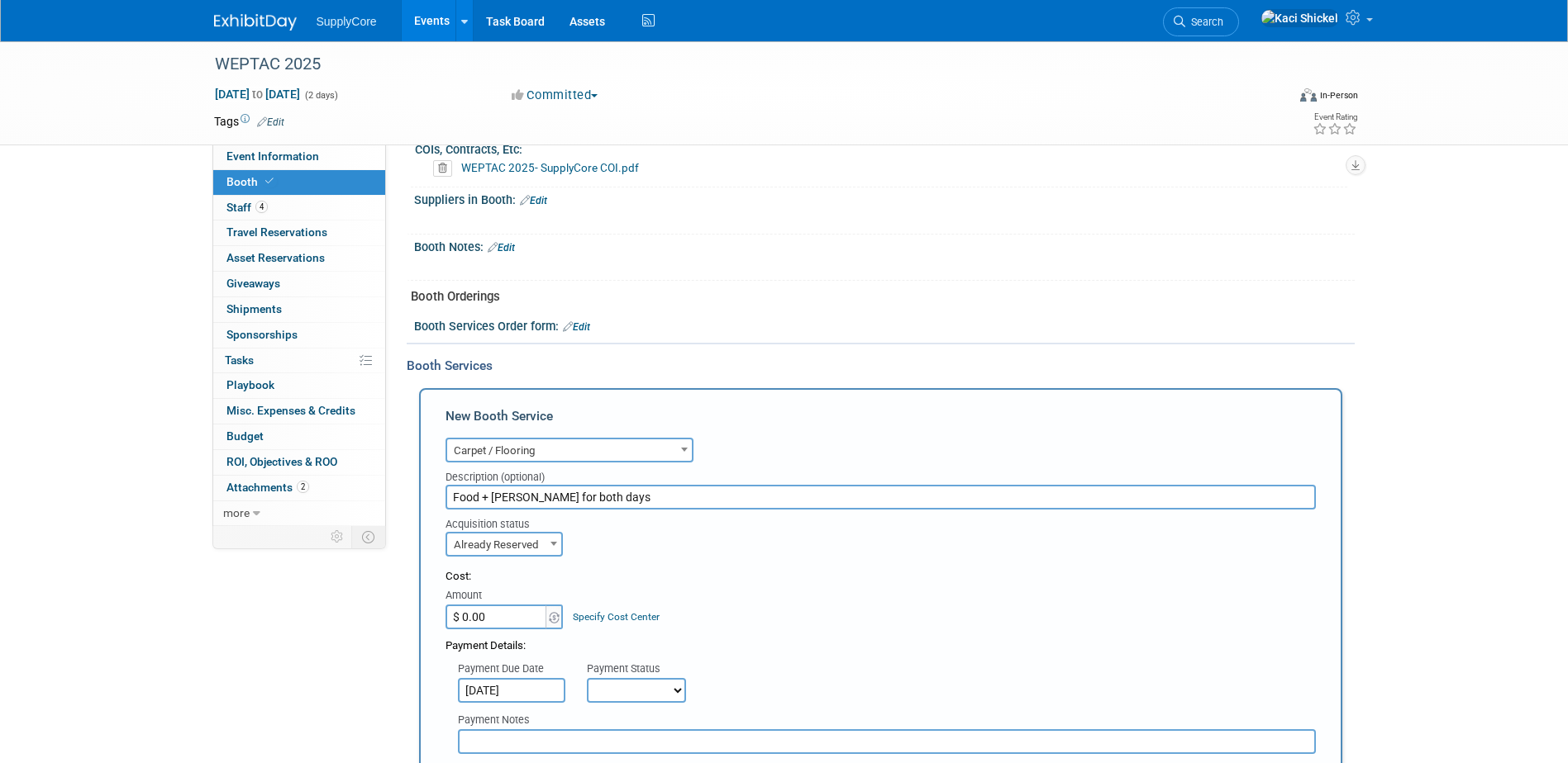
drag, startPoint x: 621, startPoint y: 686, endPoint x: 624, endPoint y: 677, distance: 9.5
click at [621, 686] on select "Not Paid Yet Partially Paid Paid in Full" at bounding box center [636, 690] width 99 height 24
select select "1"
click at [586, 678] on select "Not Paid Yet Partially Paid Paid in Full" at bounding box center [636, 690] width 99 height 24
click at [502, 621] on input "$ 0.00" at bounding box center [497, 617] width 104 height 24
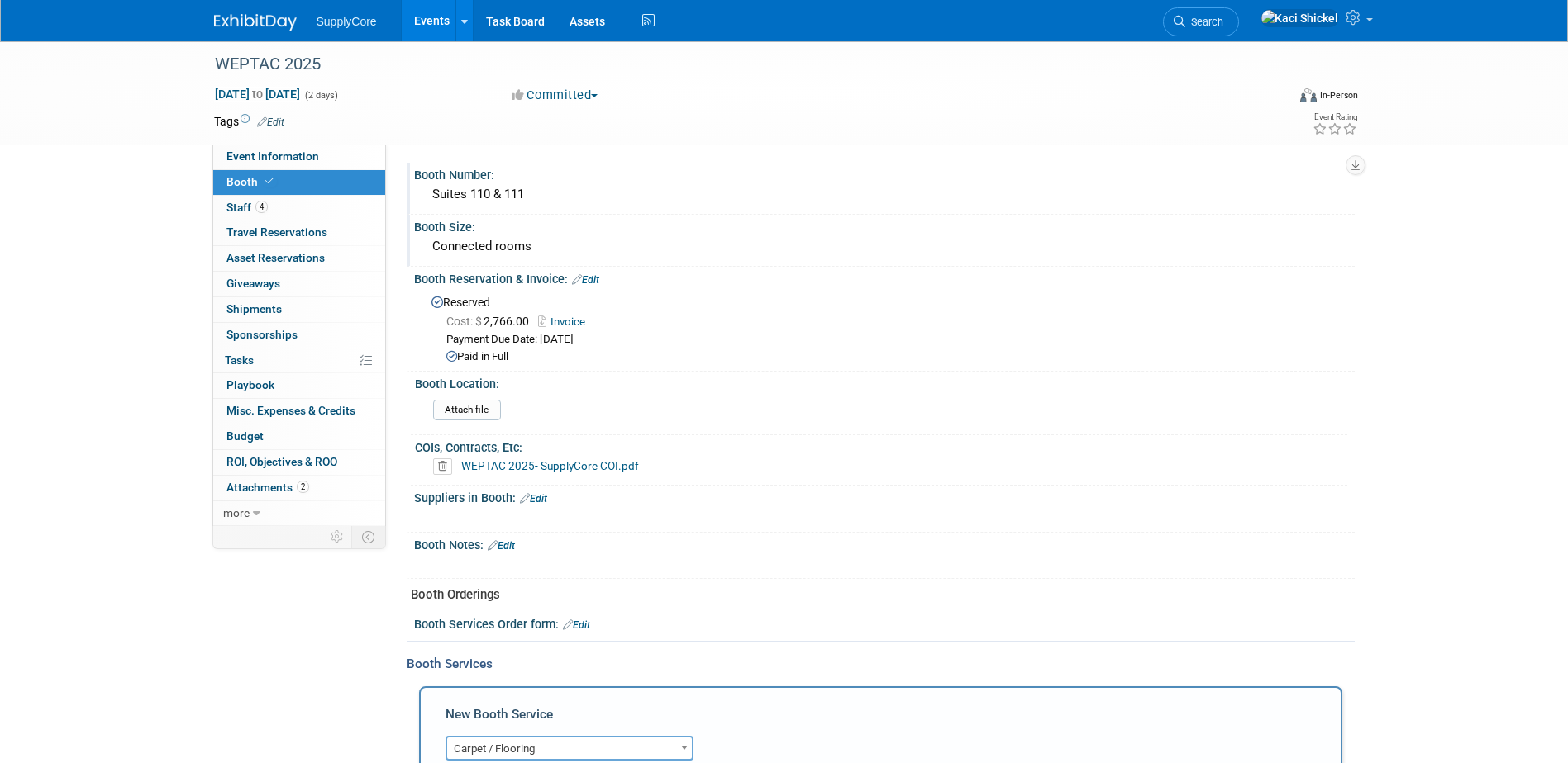
click at [588, 270] on div "Booth Reservation & Invoice: Edit" at bounding box center [884, 278] width 941 height 22
click at [590, 277] on link "Edit" at bounding box center [586, 280] width 27 height 12
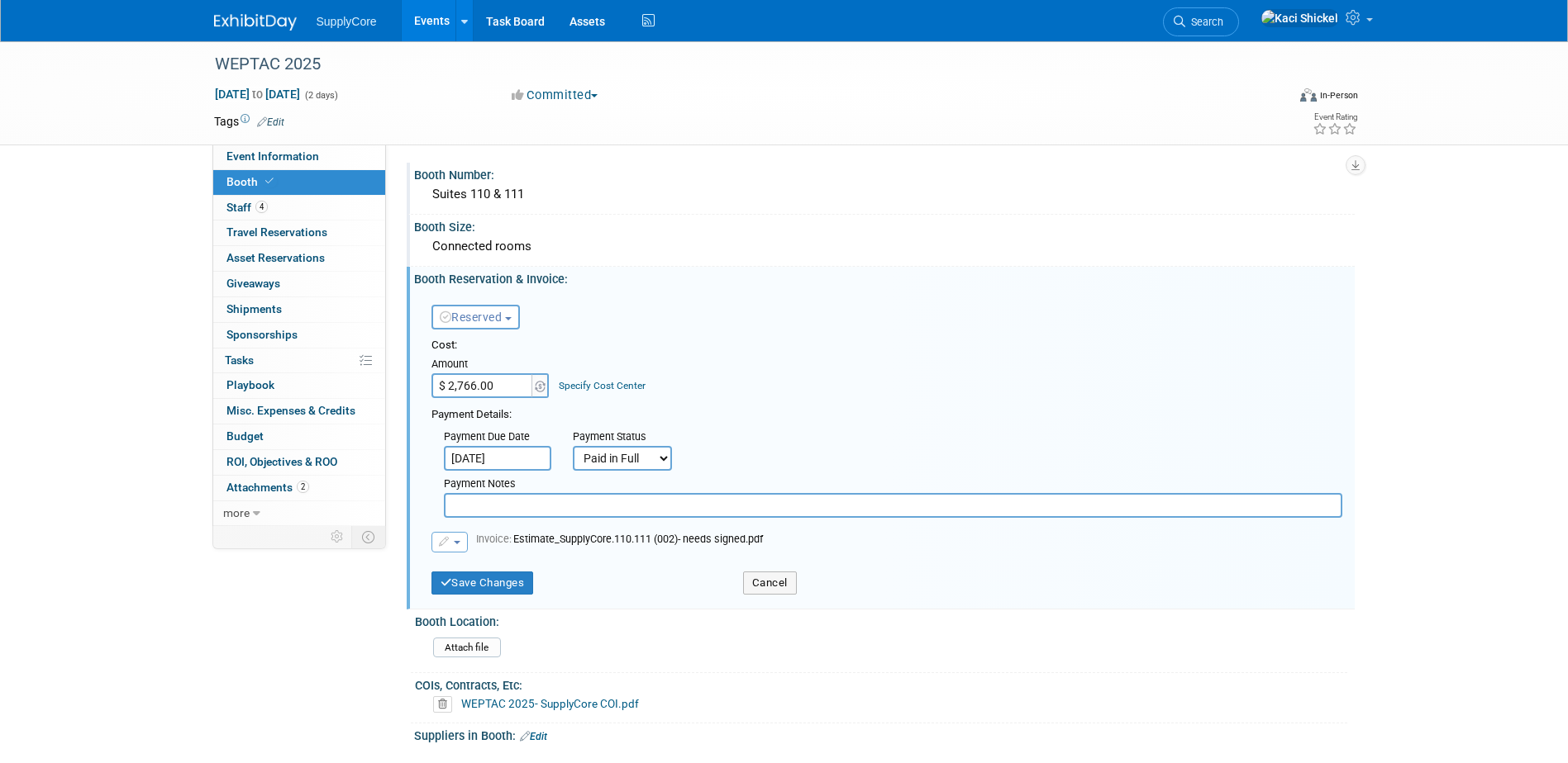
click at [506, 381] on input "$ 2,766.00" at bounding box center [483, 385] width 104 height 24
type input "$ 5,532.00"
drag, startPoint x: 490, startPoint y: 586, endPoint x: 504, endPoint y: 586, distance: 14.0
click at [490, 586] on button "Save Changes" at bounding box center [483, 584] width 103 height 23
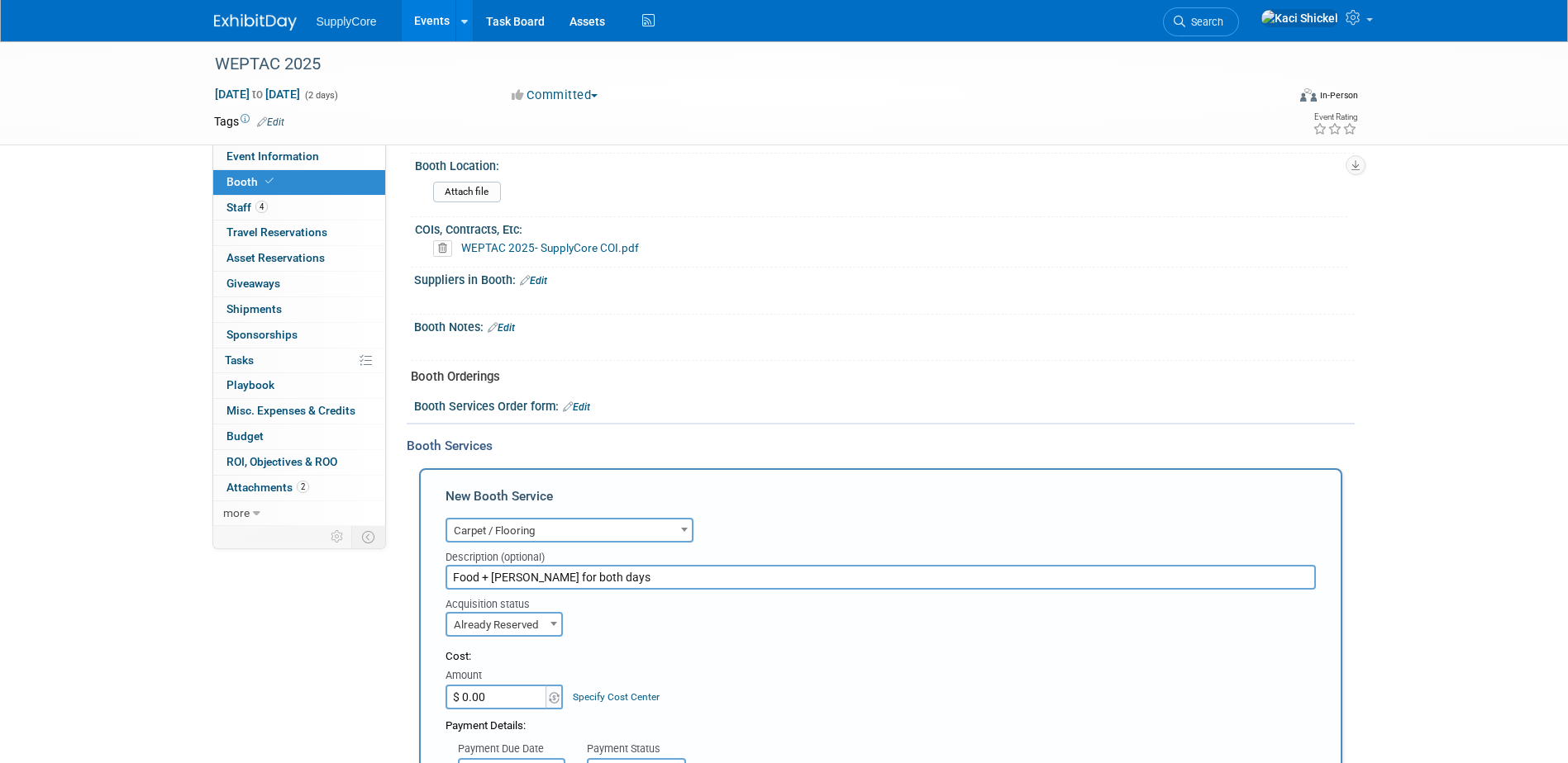
scroll to position [248, 0]
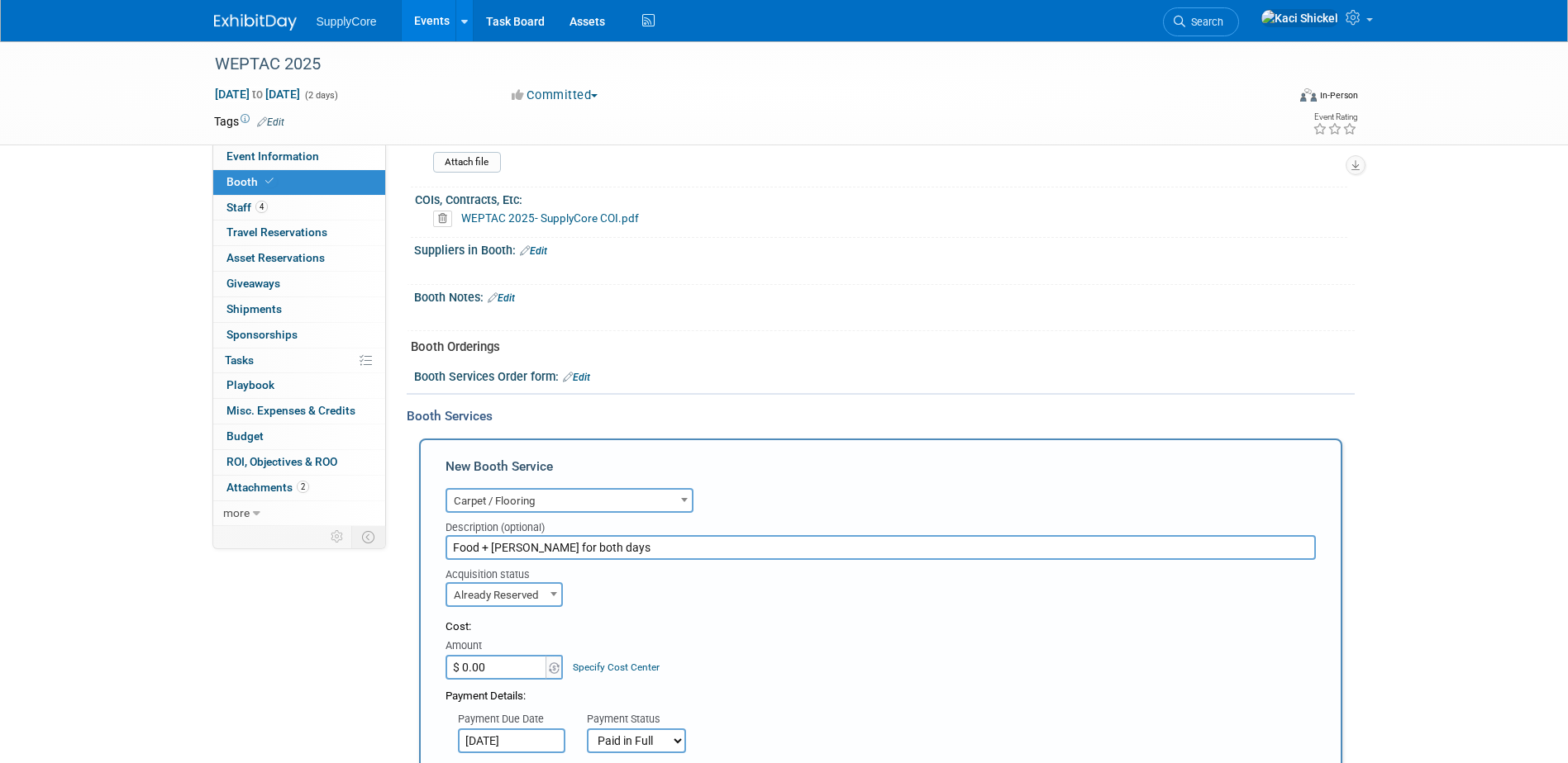
click at [488, 658] on input "$ 0.00" at bounding box center [497, 666] width 104 height 24
type input "$ 3,976.00"
click at [319, 678] on div "Event Information Event Info Booth Booth 4 Staff 4 Staff 0 Travel Reservations …" at bounding box center [785, 598] width 1166 height 1610
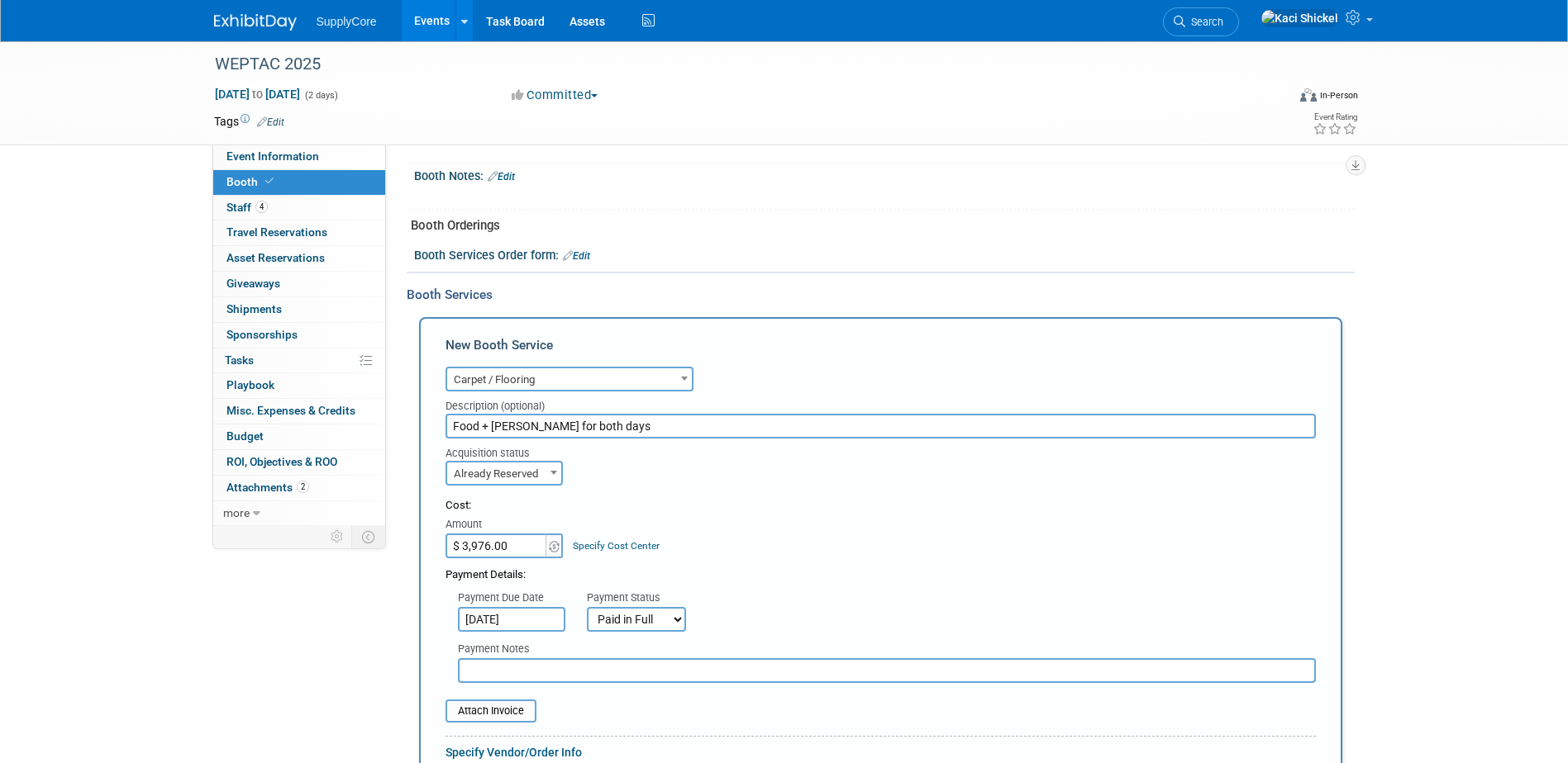
scroll to position [496, 0]
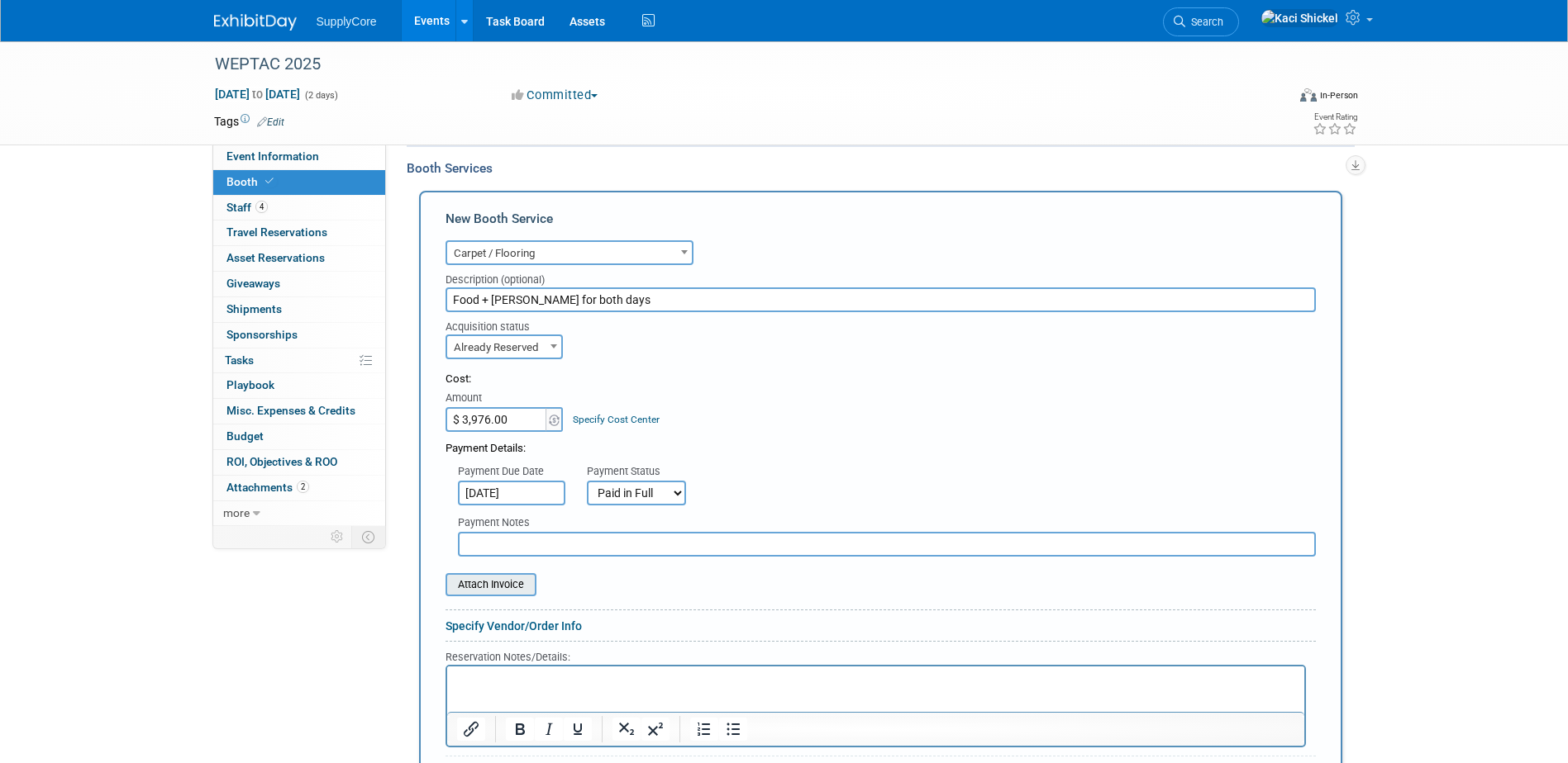
click at [491, 584] on input "file" at bounding box center [437, 585] width 197 height 20
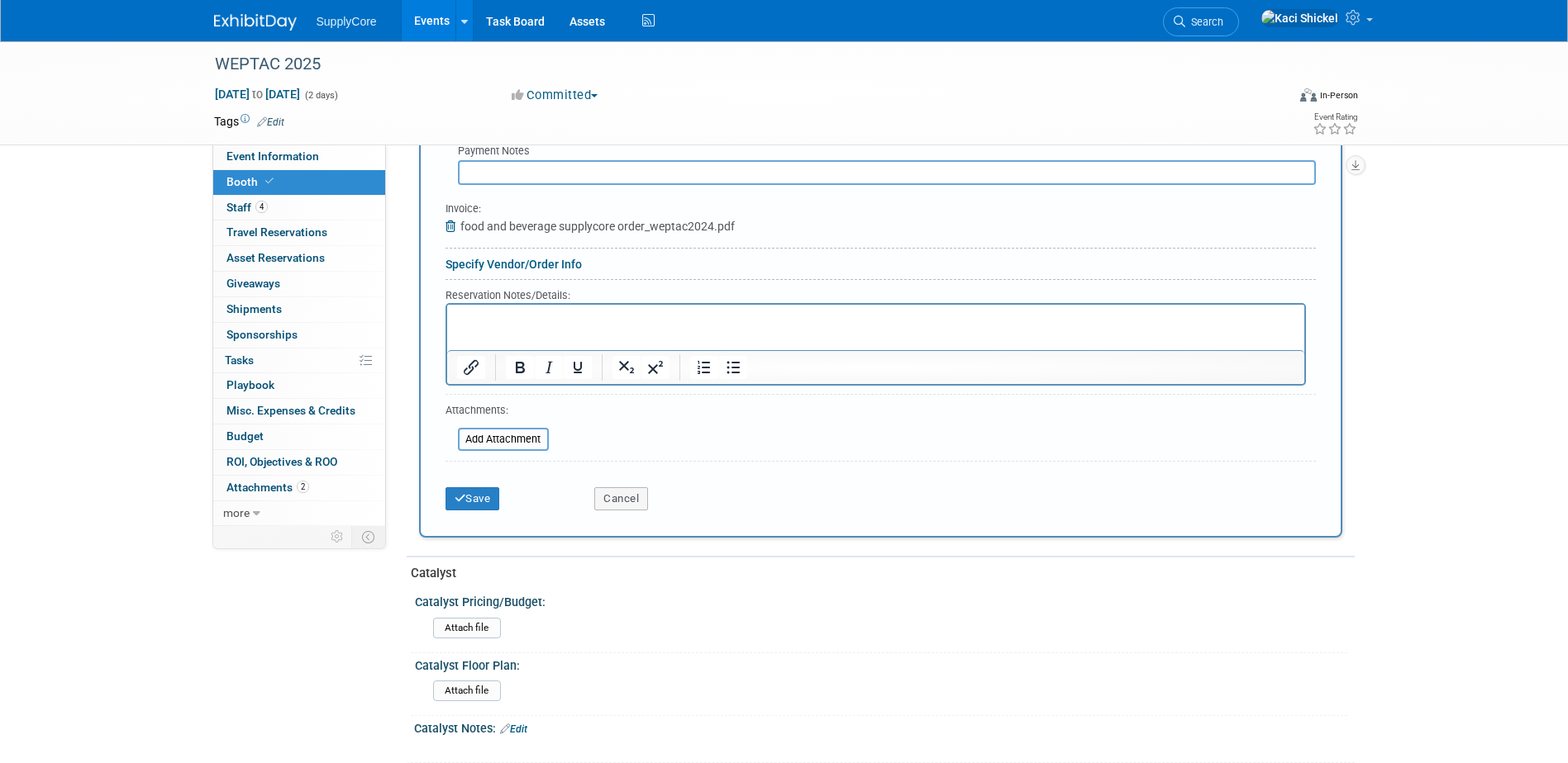
scroll to position [909, 0]
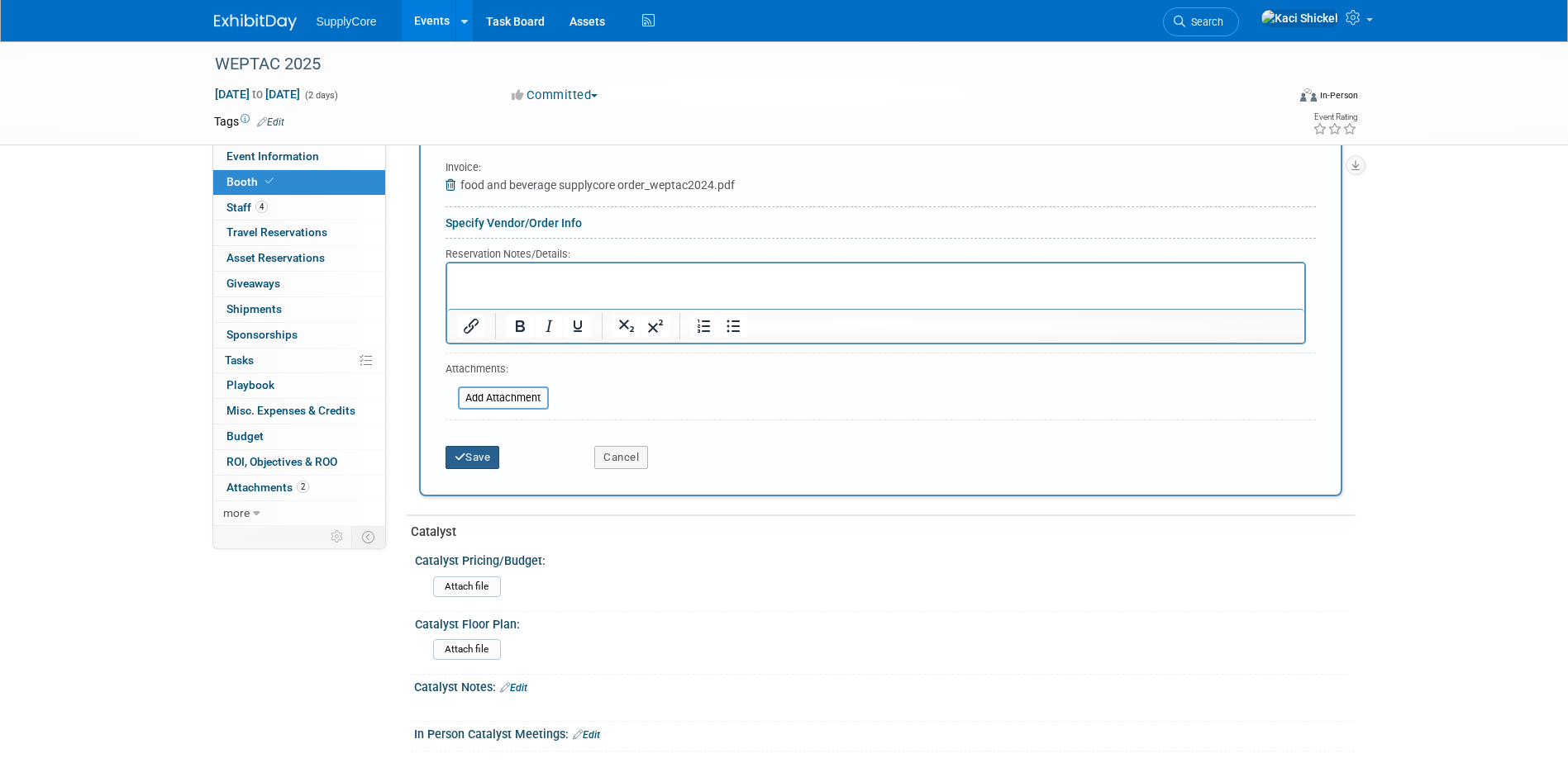
click at [468, 462] on button "Save" at bounding box center [473, 458] width 54 height 23
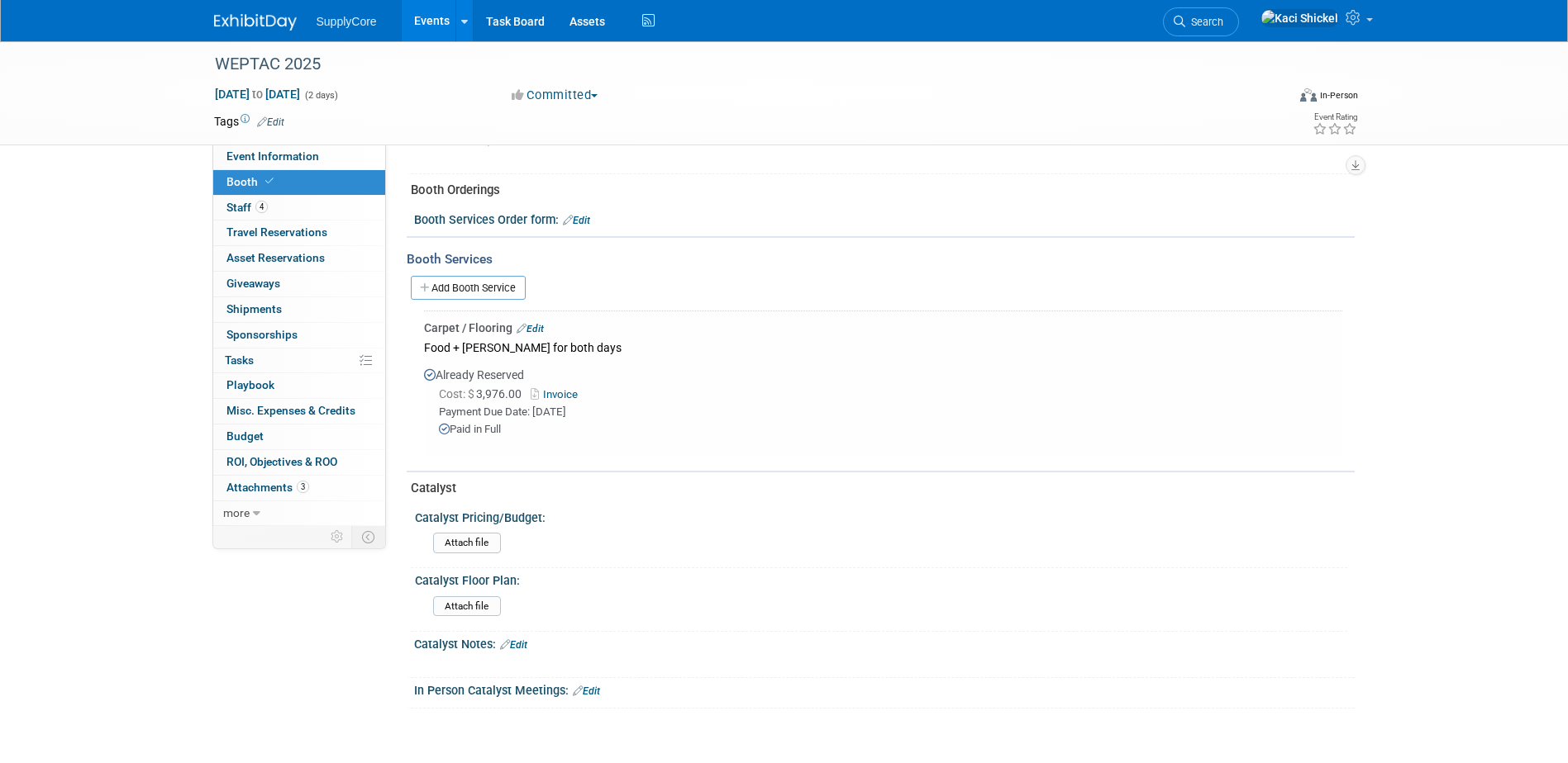
scroll to position [444, 0]
